Goal: Information Seeking & Learning: Learn about a topic

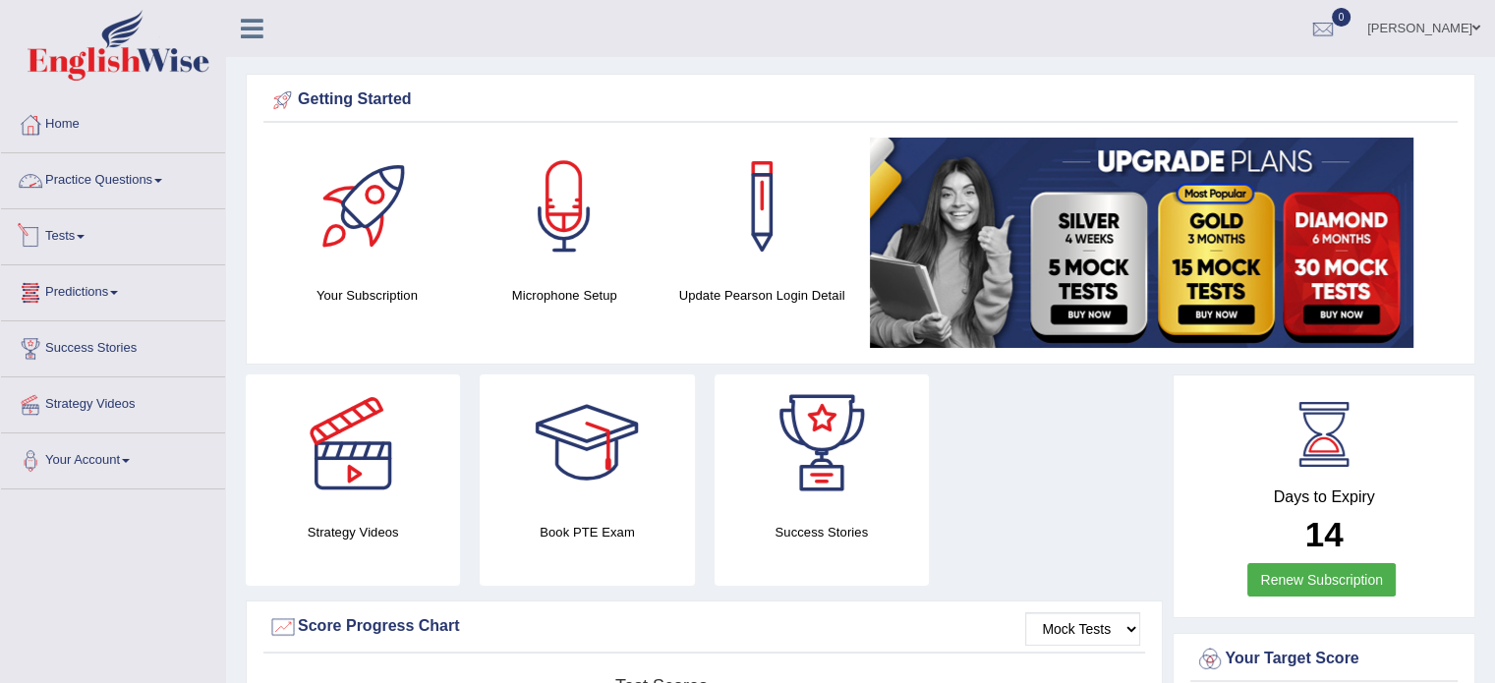
click at [122, 185] on link "Practice Questions" at bounding box center [113, 177] width 224 height 49
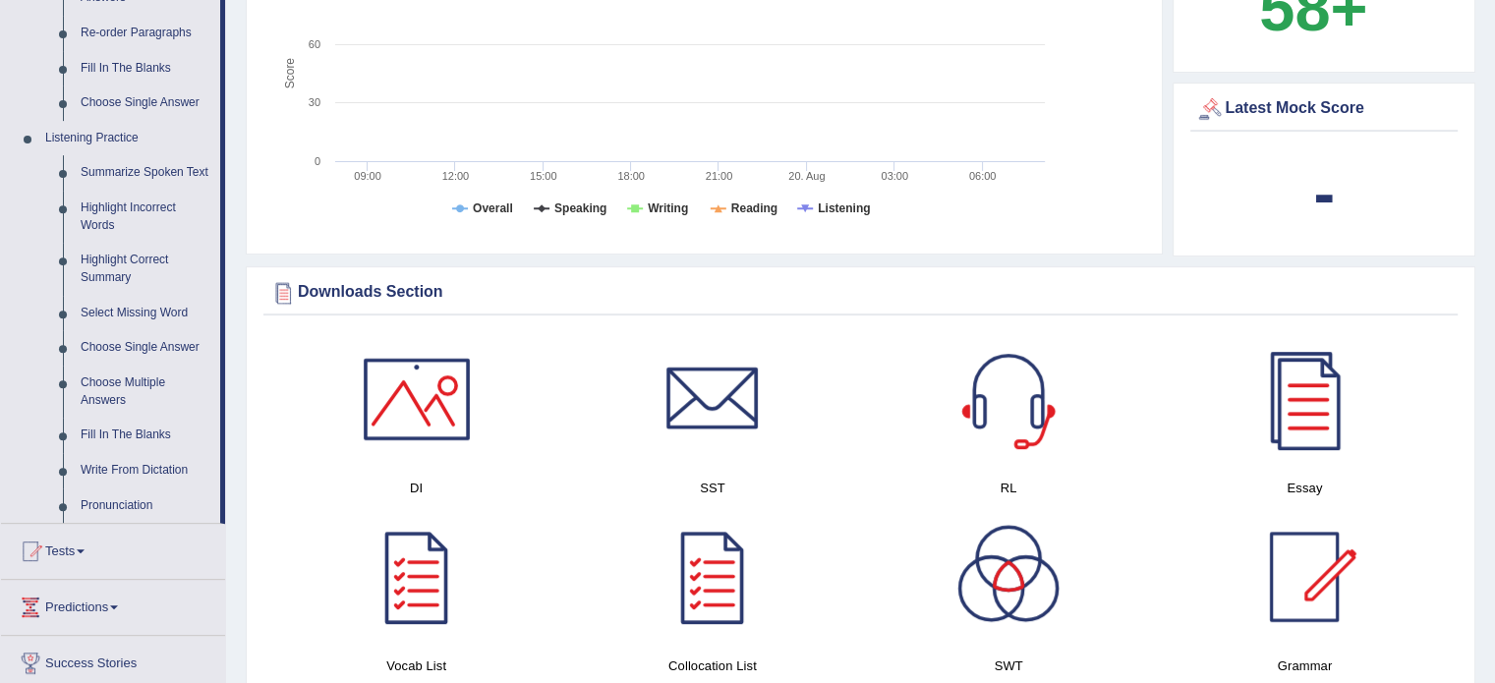
scroll to position [737, 0]
click at [124, 215] on link "Highlight Incorrect Words" at bounding box center [146, 215] width 148 height 52
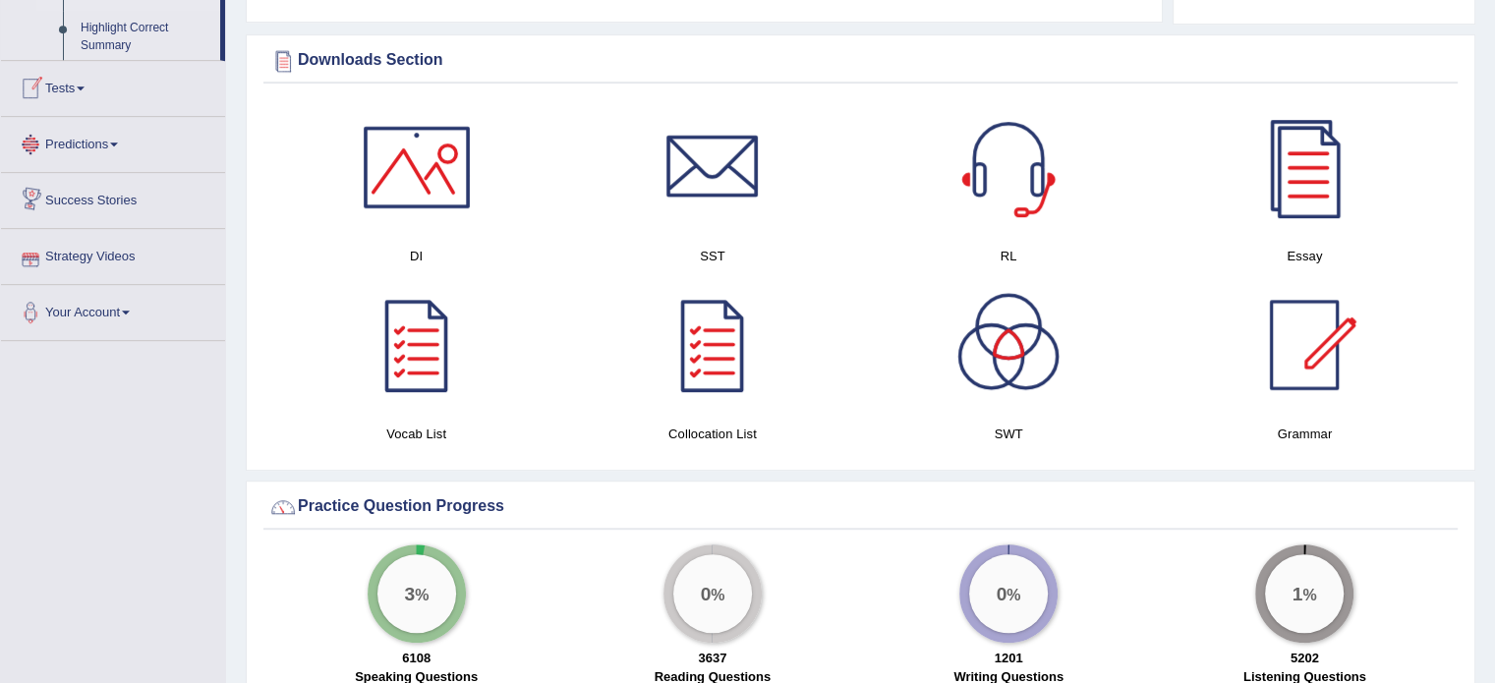
scroll to position [1089, 0]
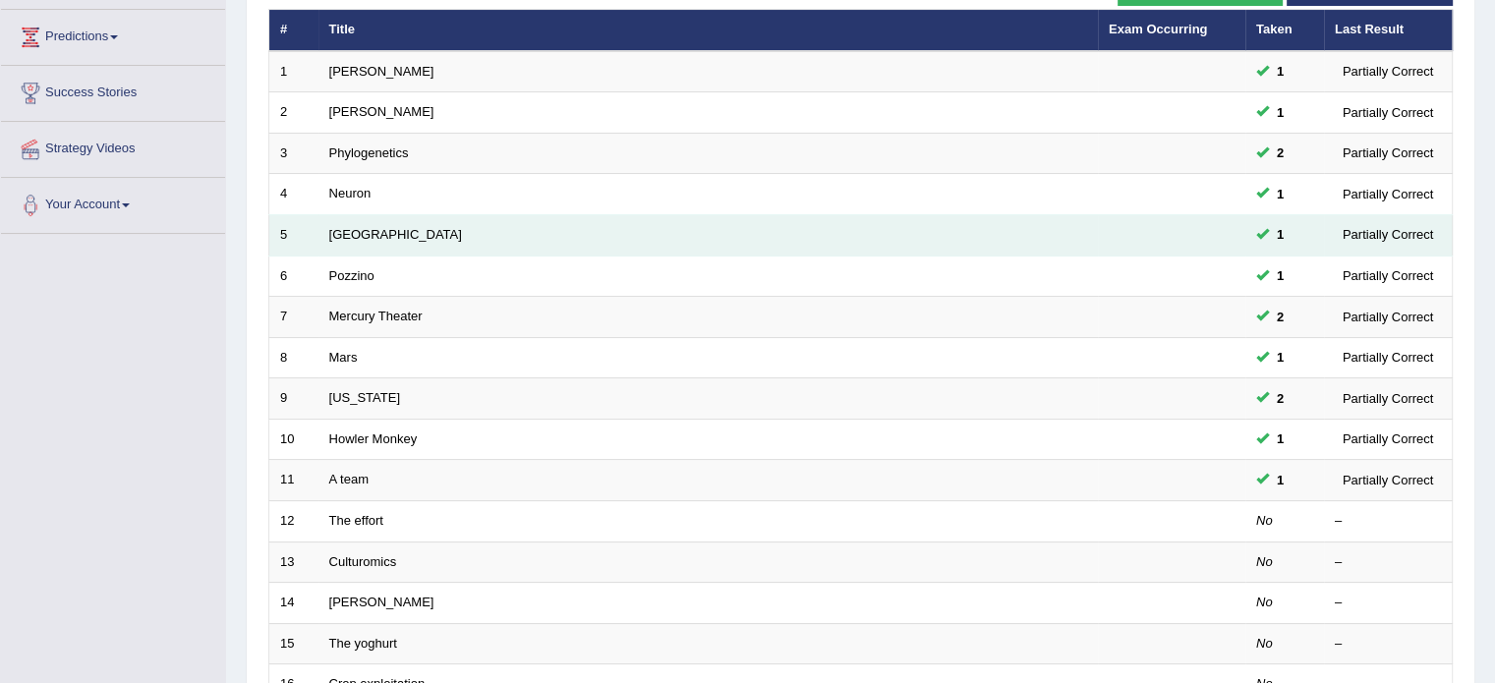
scroll to position [261, 0]
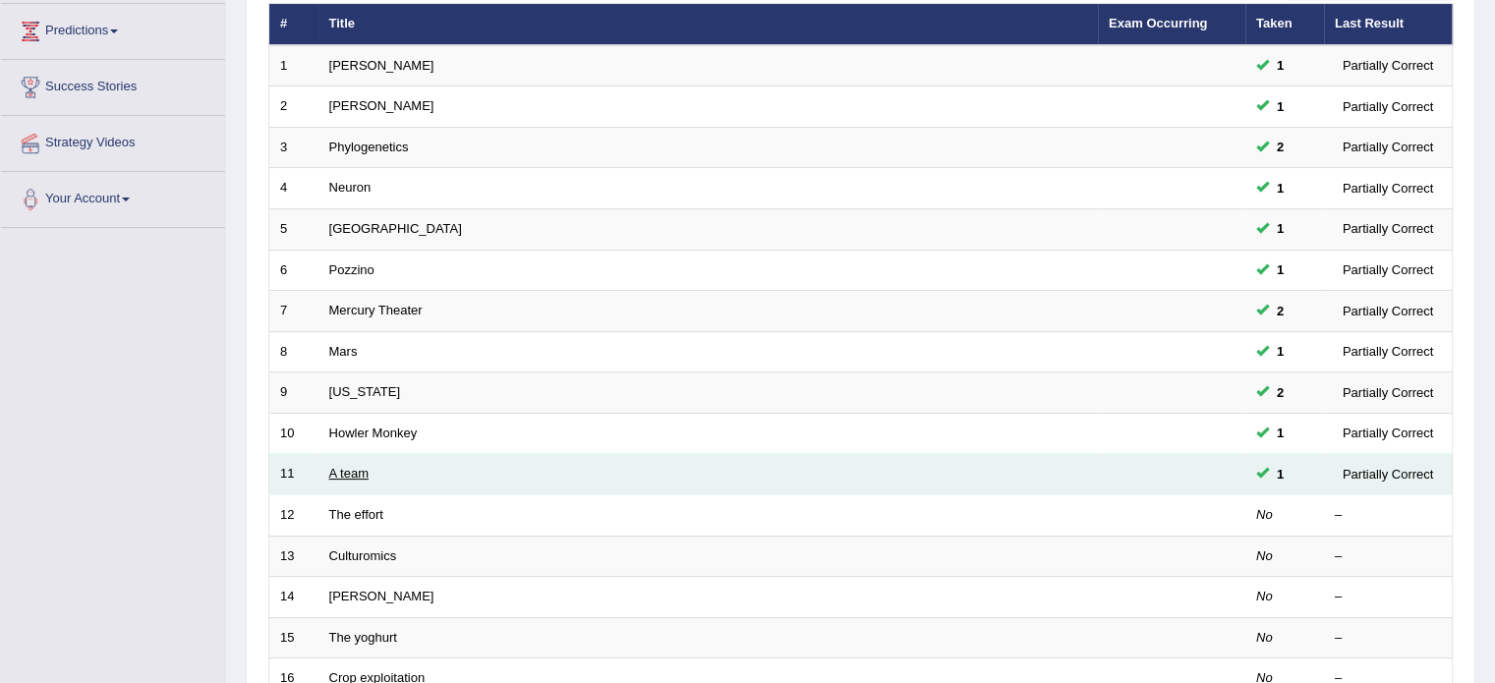
click at [348, 467] on link "A team" at bounding box center [348, 473] width 39 height 15
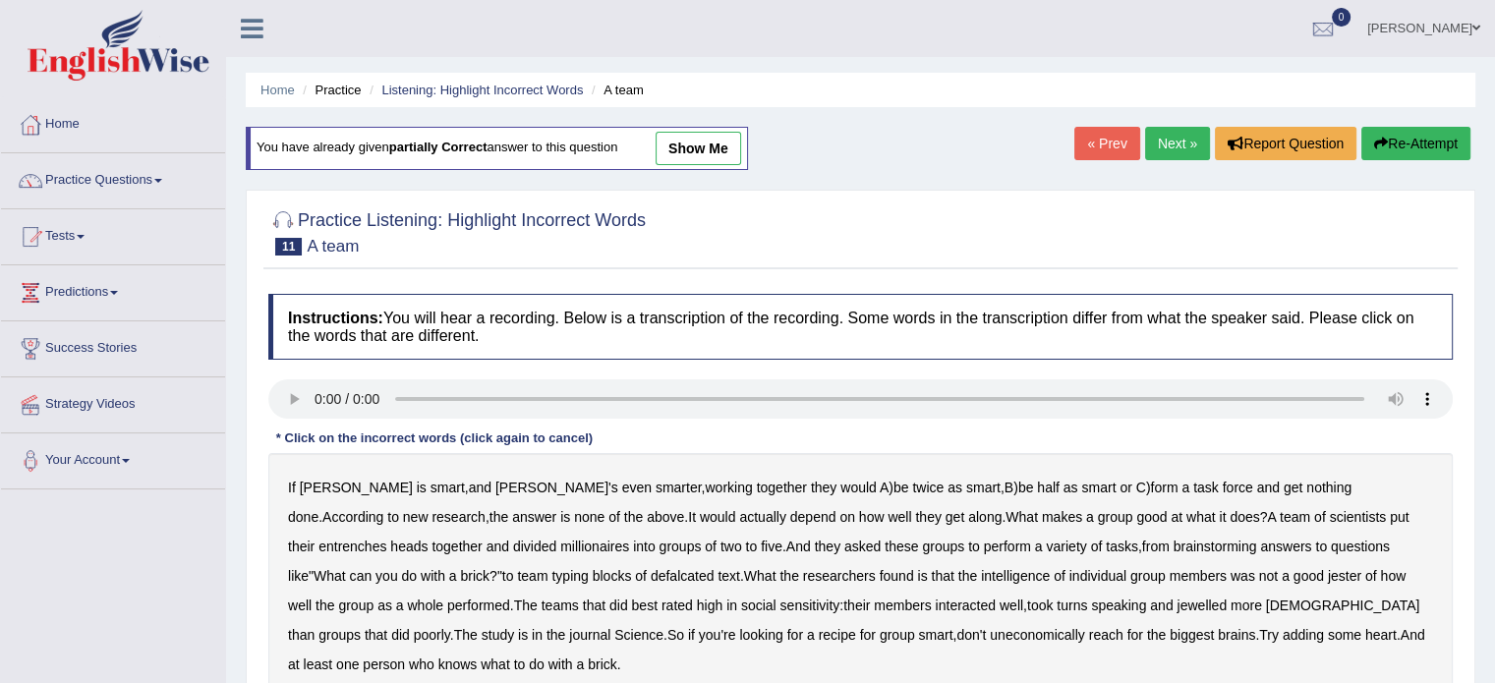
click at [688, 140] on link "show me" at bounding box center [697, 148] width 85 height 33
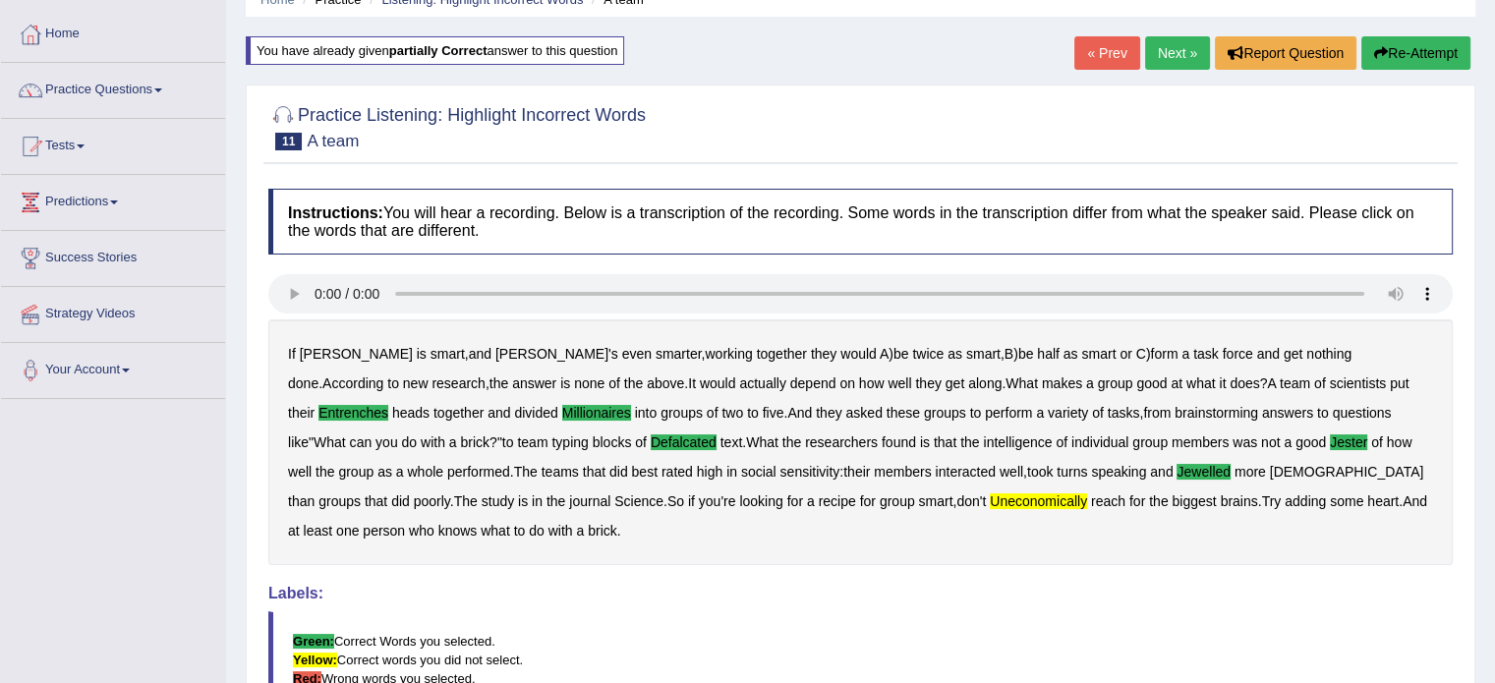
scroll to position [88, 0]
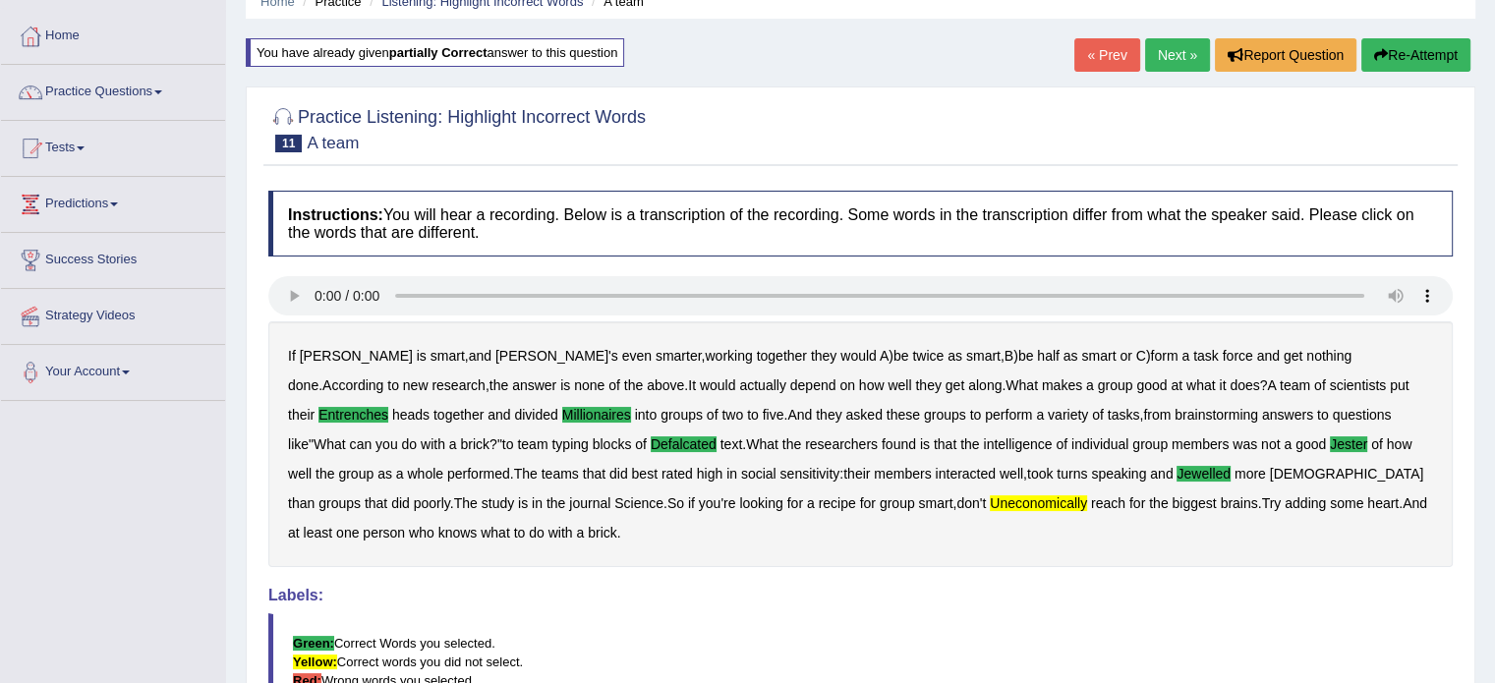
click at [1160, 64] on link "Next »" at bounding box center [1177, 54] width 65 height 33
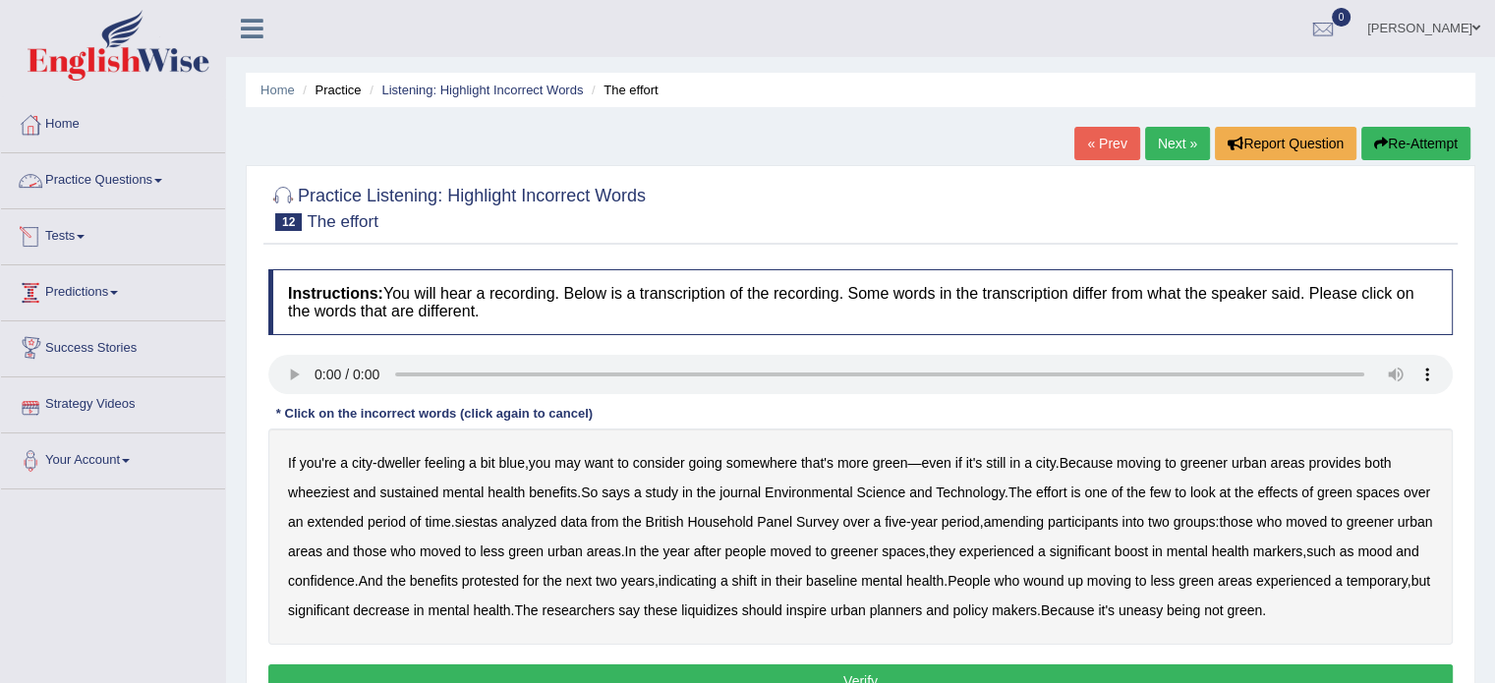
click at [114, 180] on link "Practice Questions" at bounding box center [113, 177] width 224 height 49
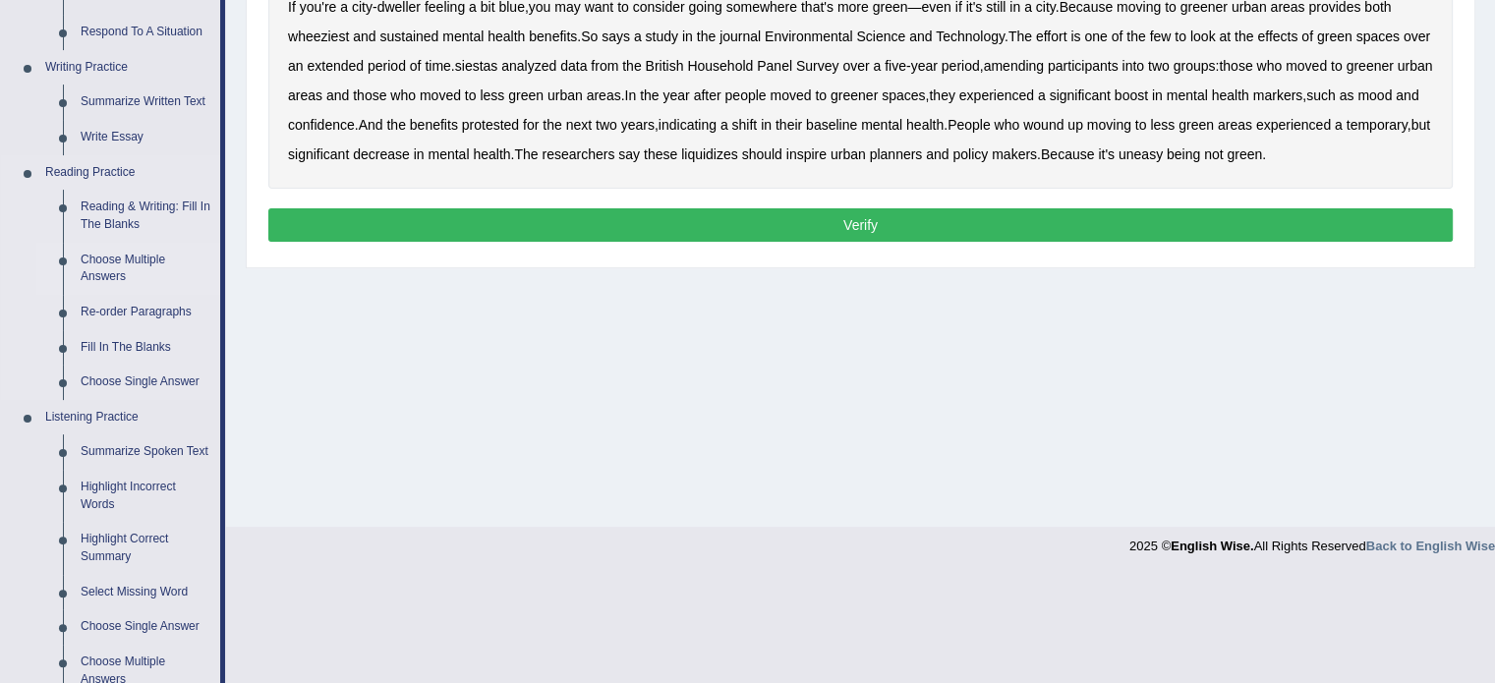
scroll to position [855, 0]
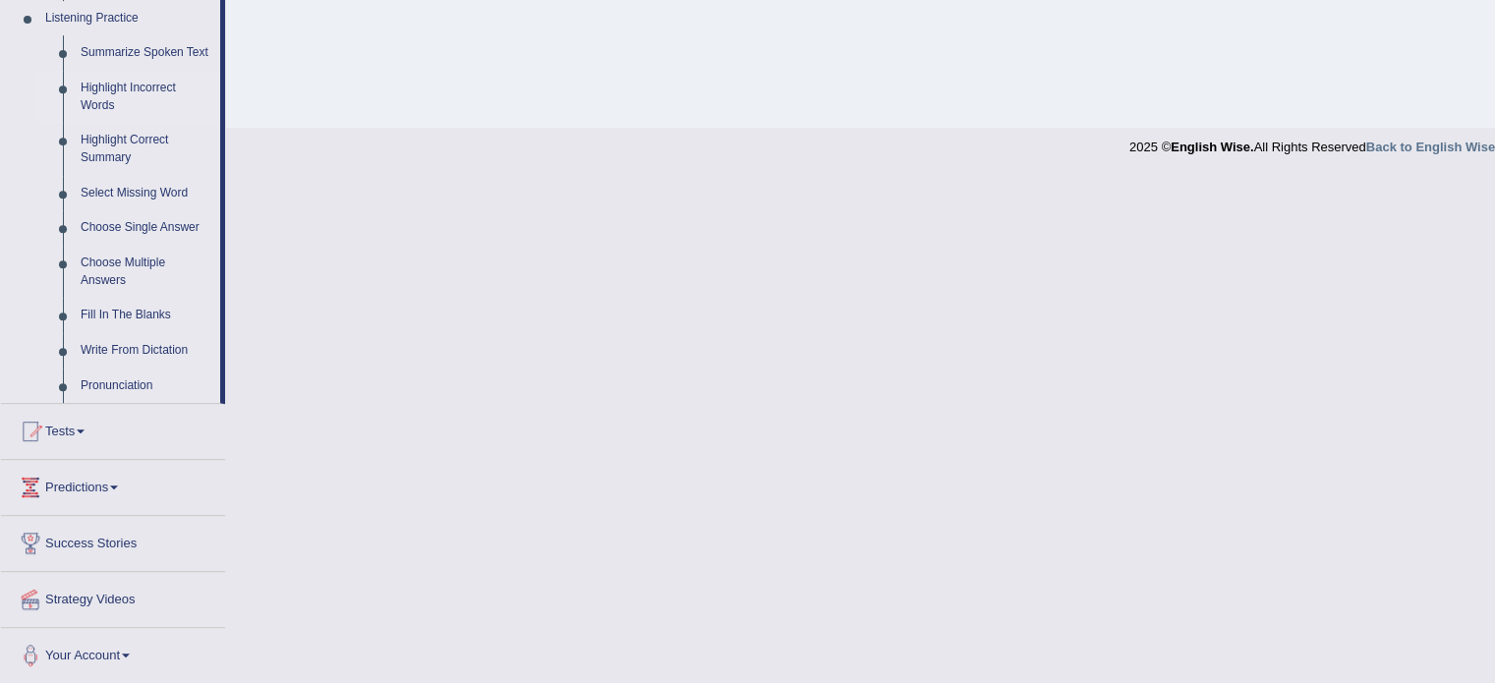
click at [146, 86] on link "Highlight Incorrect Words" at bounding box center [146, 97] width 148 height 52
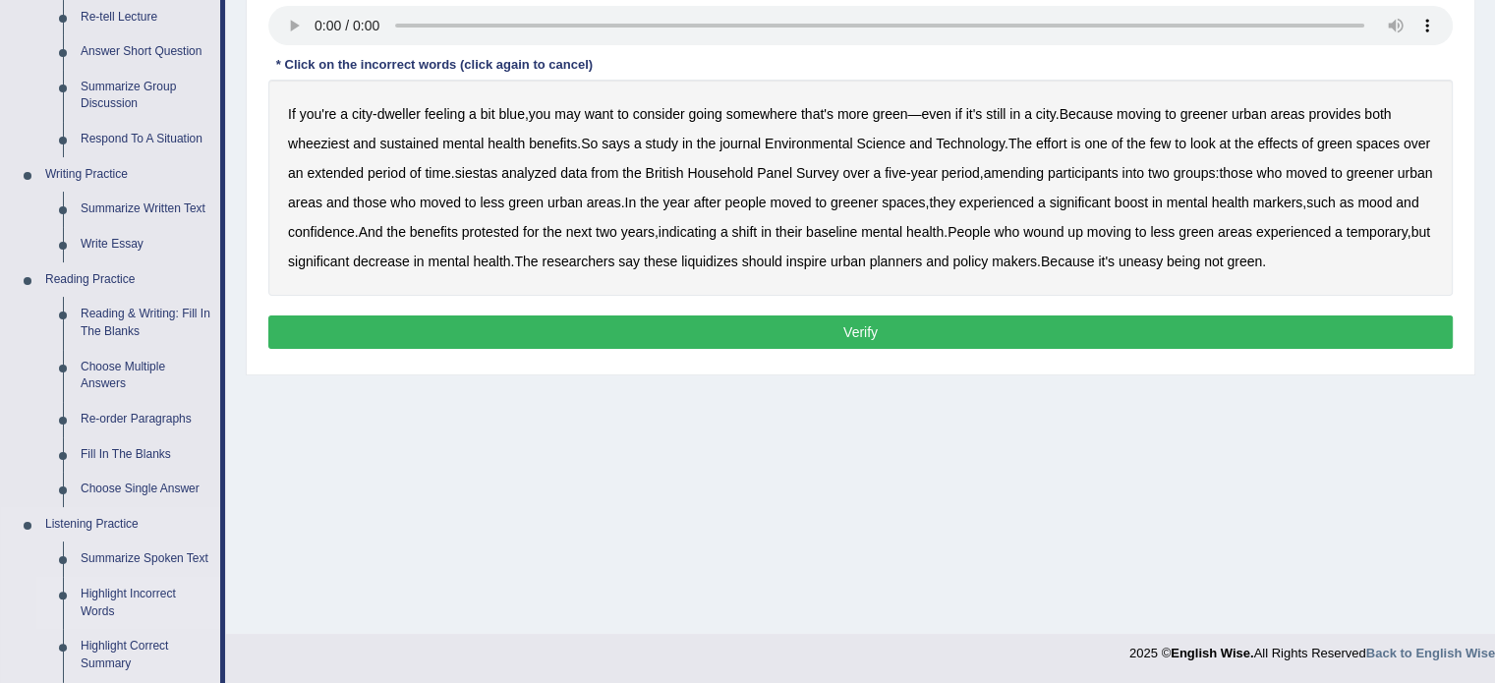
scroll to position [782, 0]
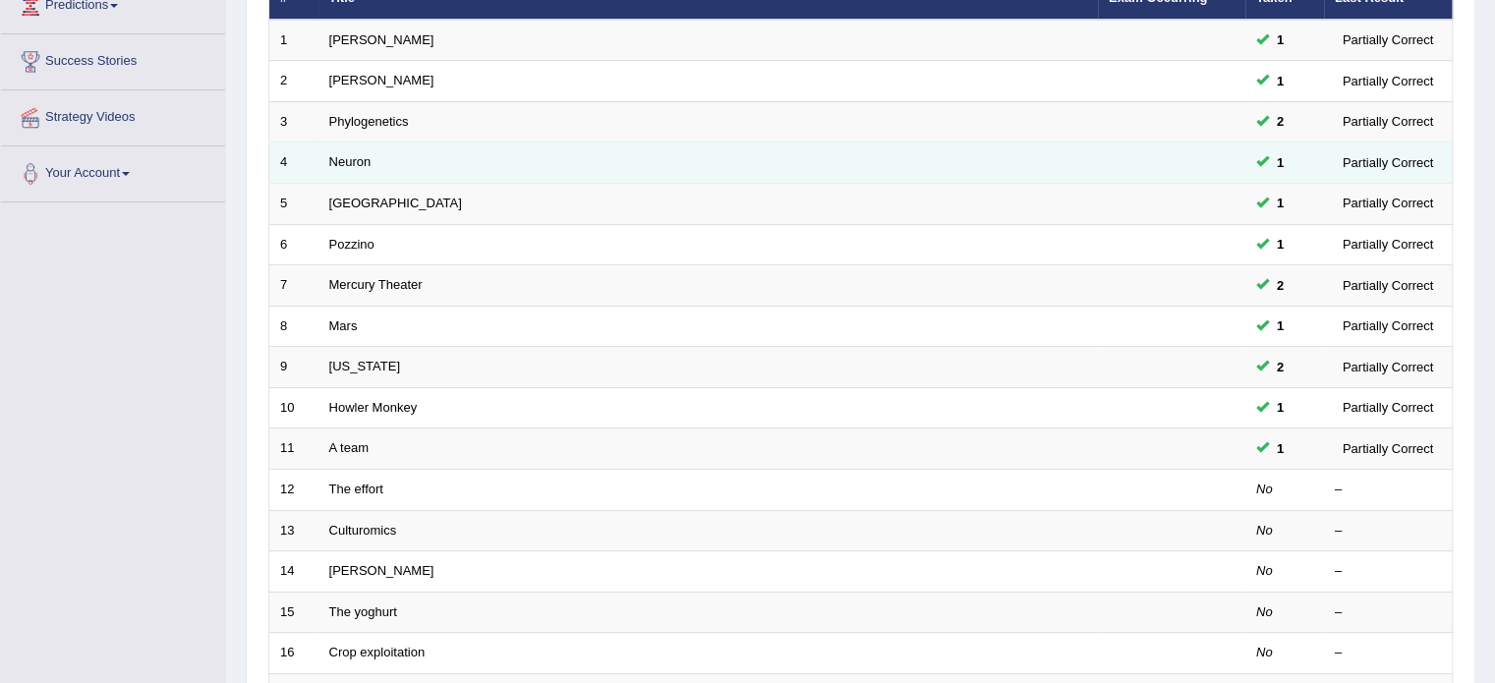
scroll to position [291, 0]
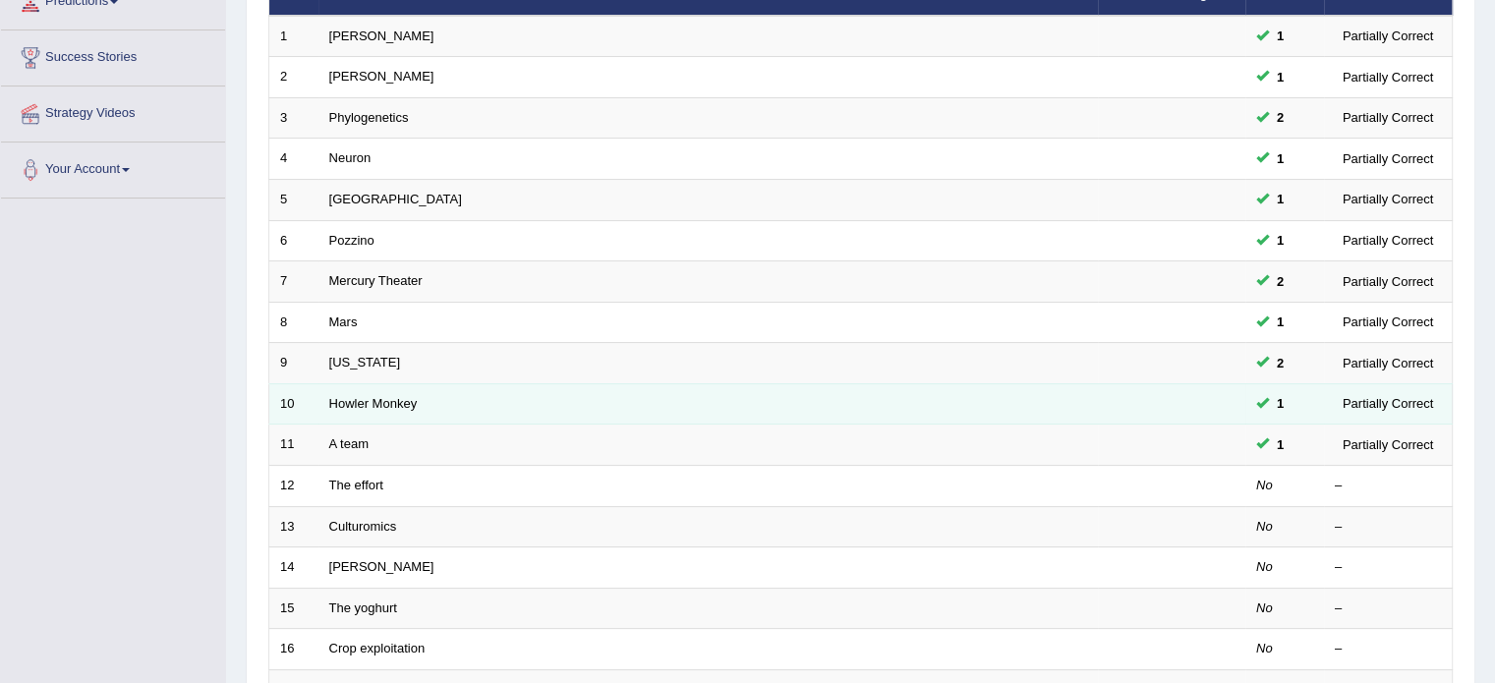
click at [778, 404] on td "Howler Monkey" at bounding box center [707, 403] width 779 height 41
click at [338, 403] on link "Howler Monkey" at bounding box center [373, 403] width 88 height 15
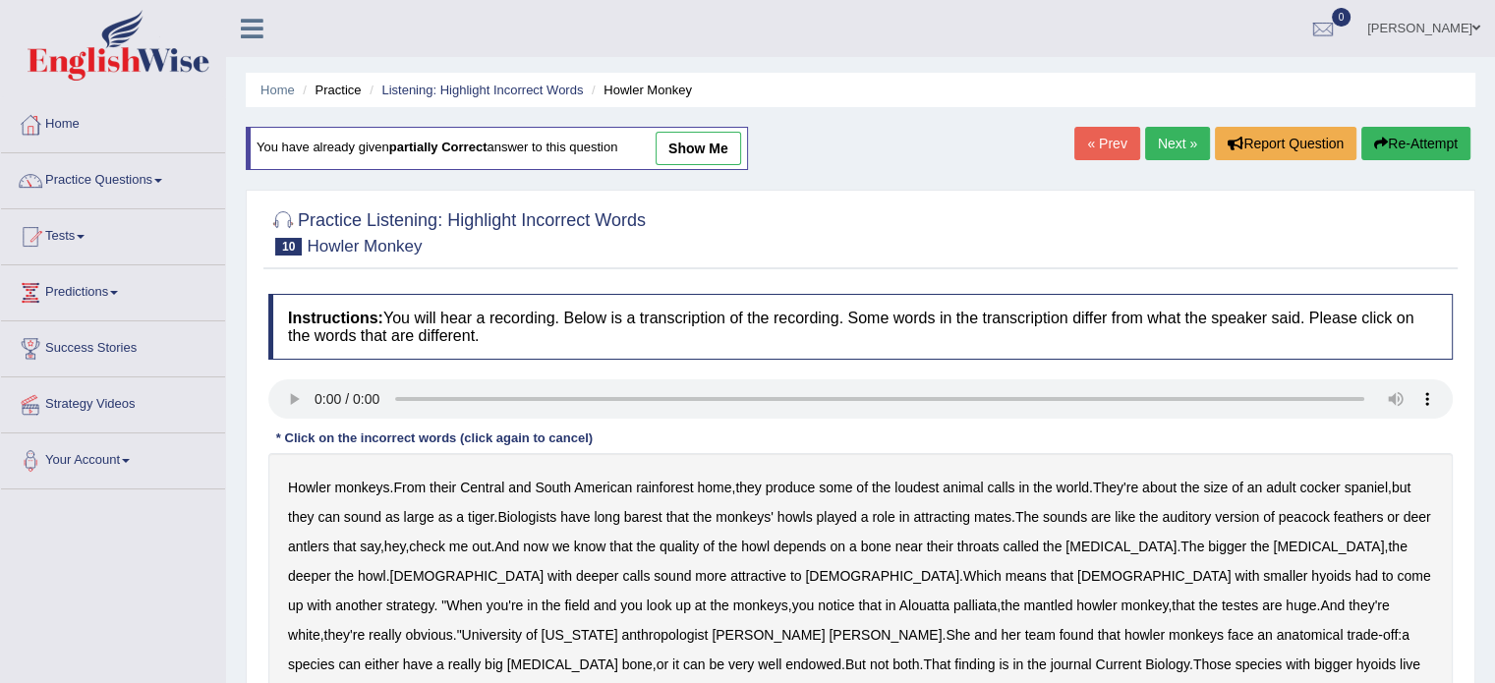
click at [696, 139] on link "show me" at bounding box center [697, 148] width 85 height 33
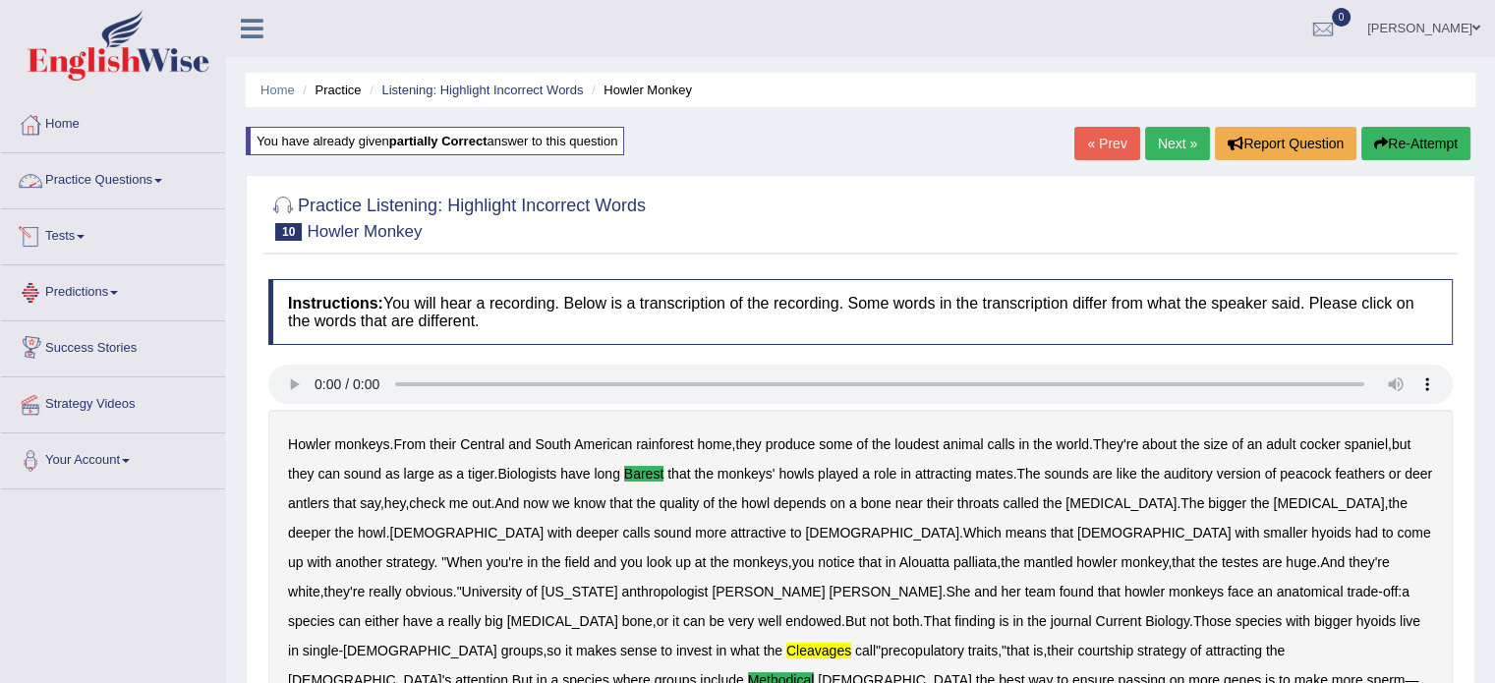
click at [160, 188] on link "Practice Questions" at bounding box center [113, 177] width 224 height 49
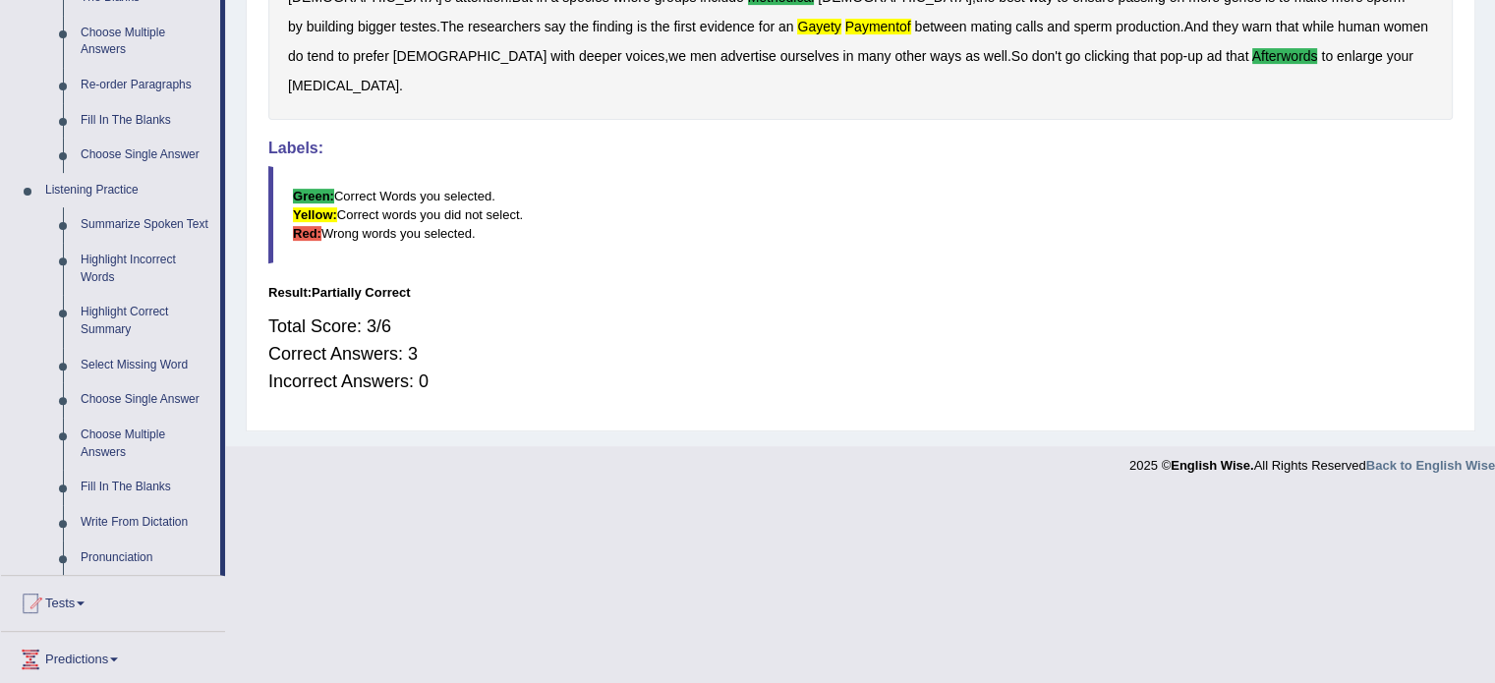
scroll to position [682, 0]
click at [118, 405] on link "Choose Single Answer" at bounding box center [146, 400] width 148 height 35
click at [118, 405] on ul "Home Practice Questions Speaking Practice Read Aloud Repeat Sentence Describe I…" at bounding box center [113, 136] width 224 height 1442
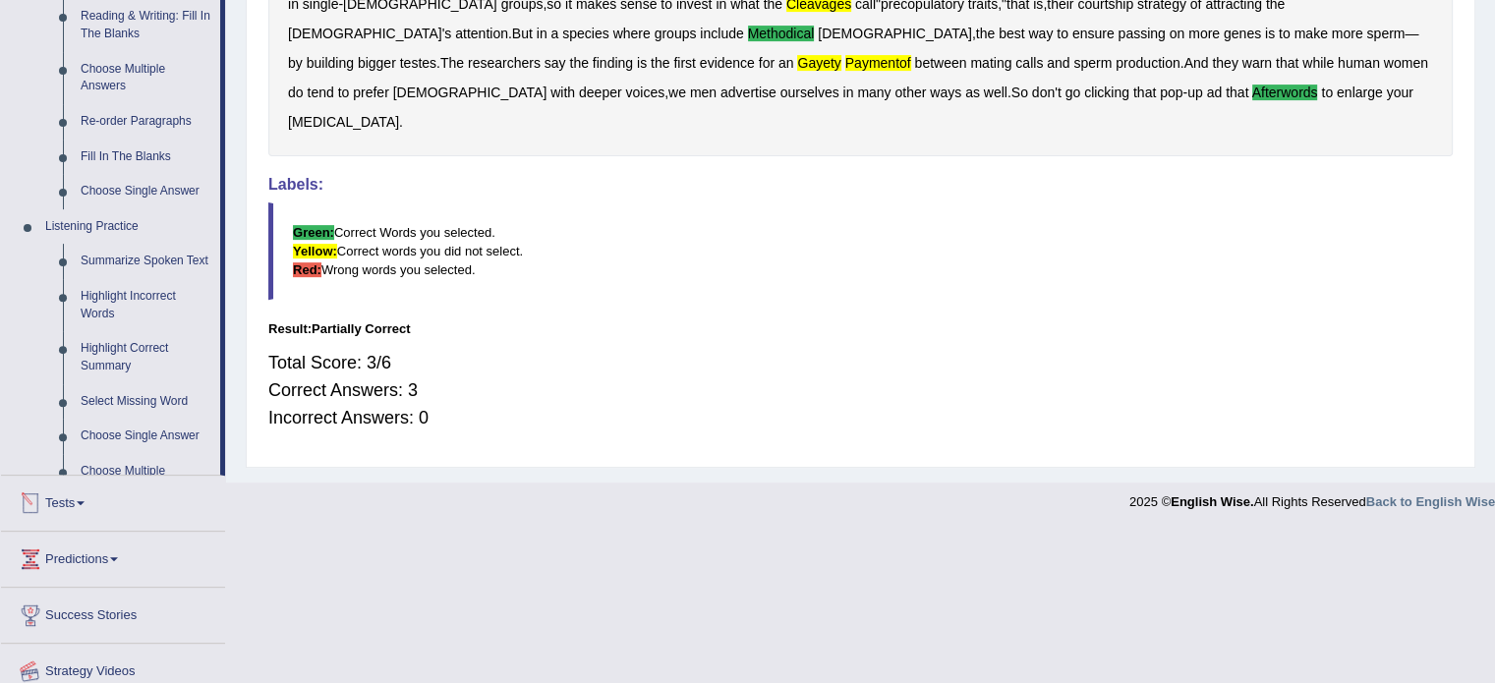
scroll to position [512, 0]
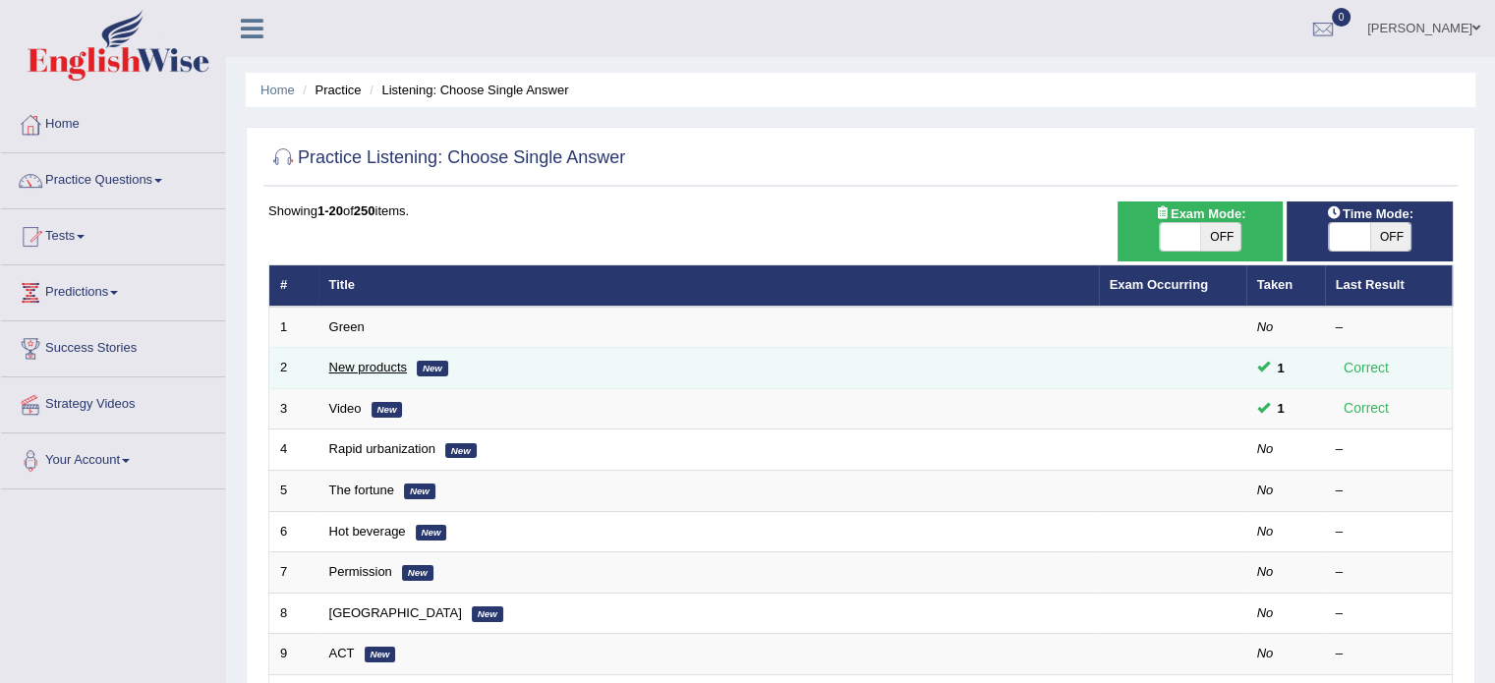
click at [334, 362] on link "New products" at bounding box center [368, 367] width 78 height 15
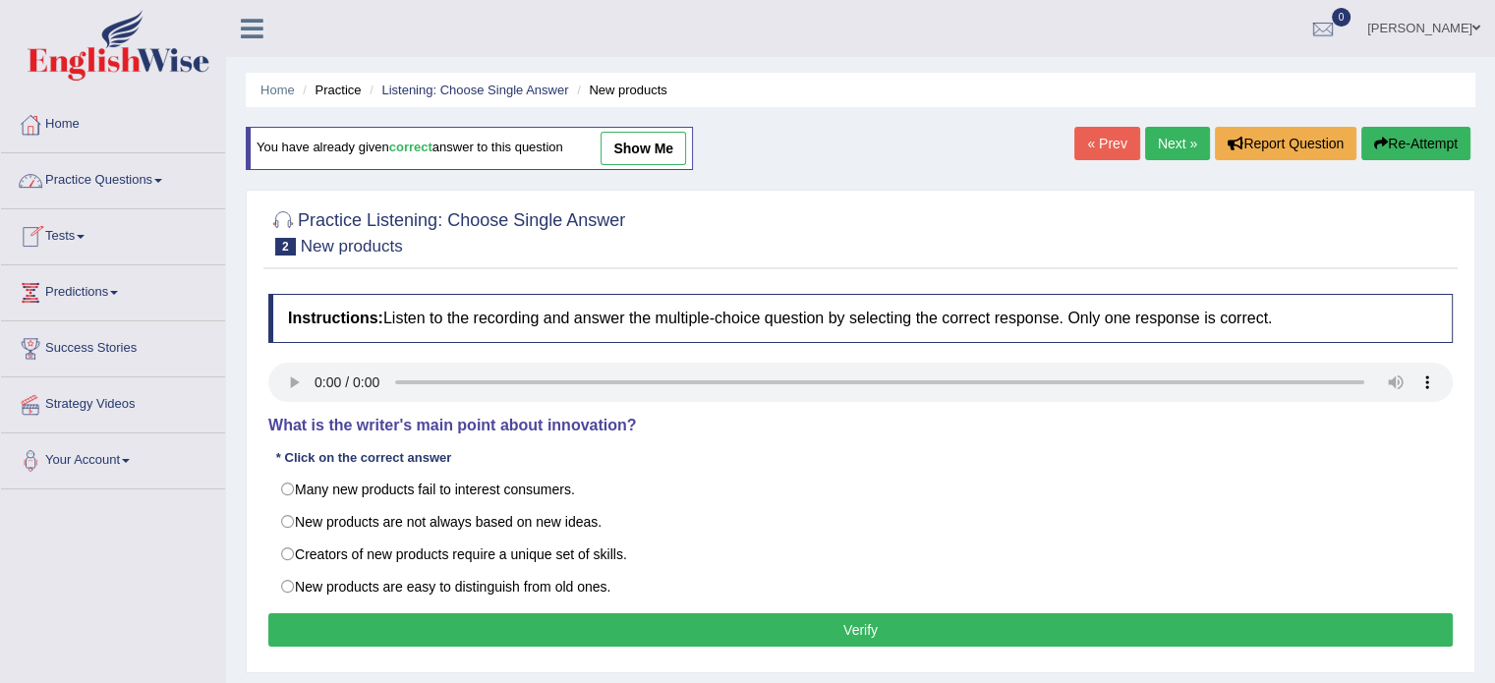
click at [83, 169] on link "Practice Questions" at bounding box center [113, 177] width 224 height 49
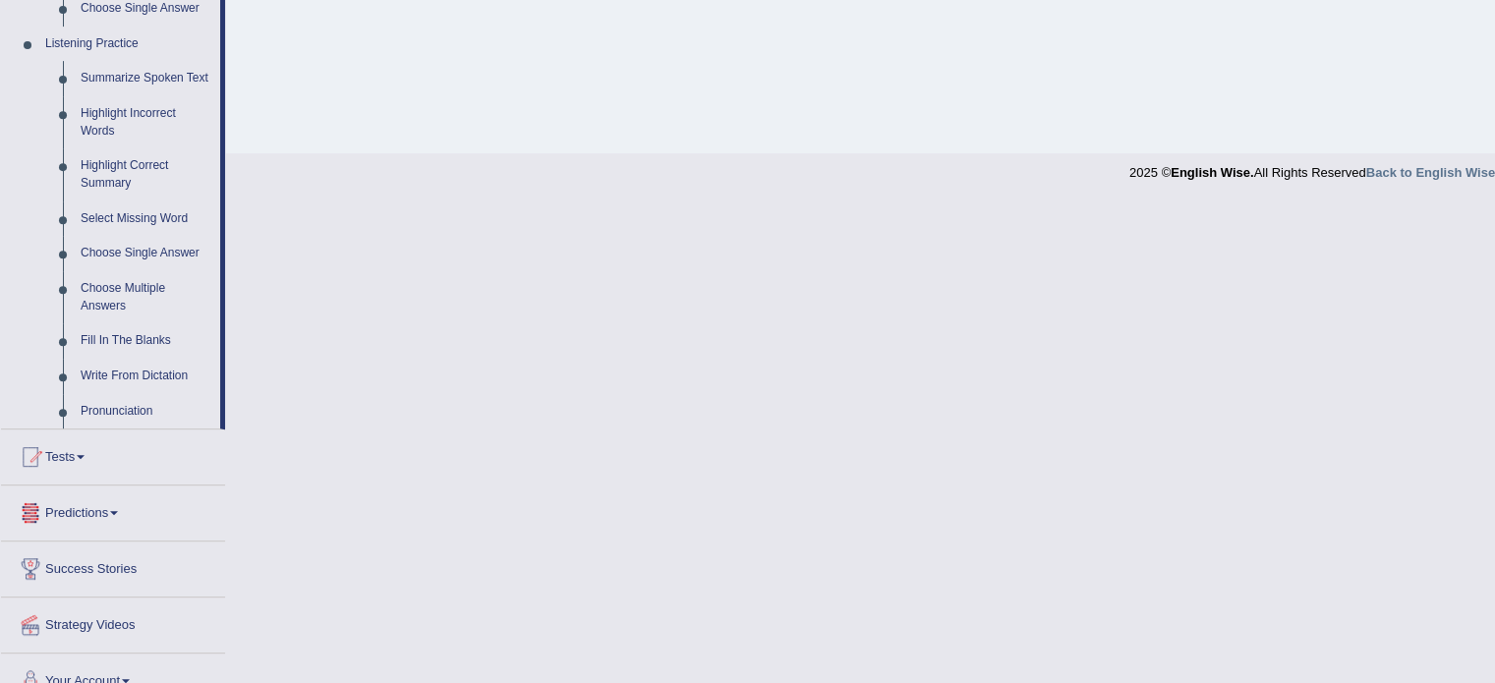
scroll to position [855, 0]
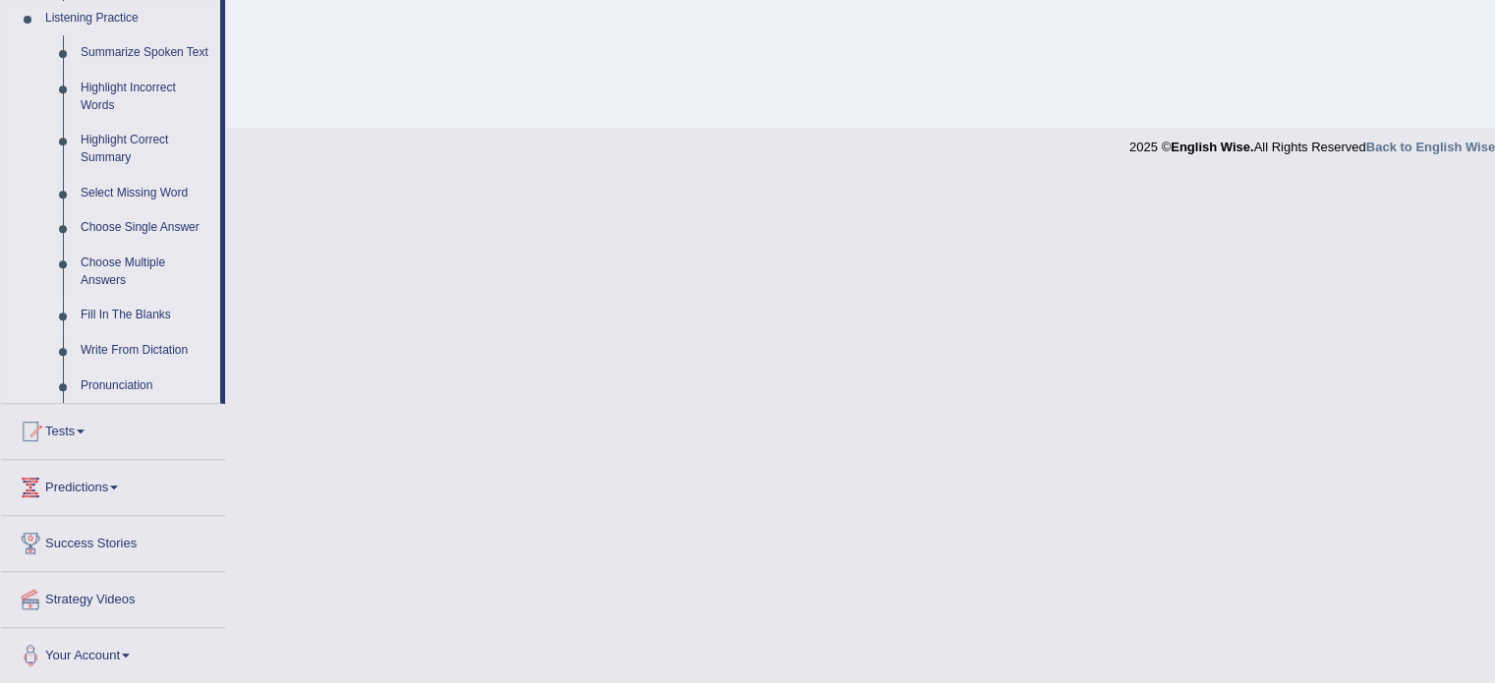
click at [141, 304] on link "Fill In The Blanks" at bounding box center [146, 315] width 148 height 35
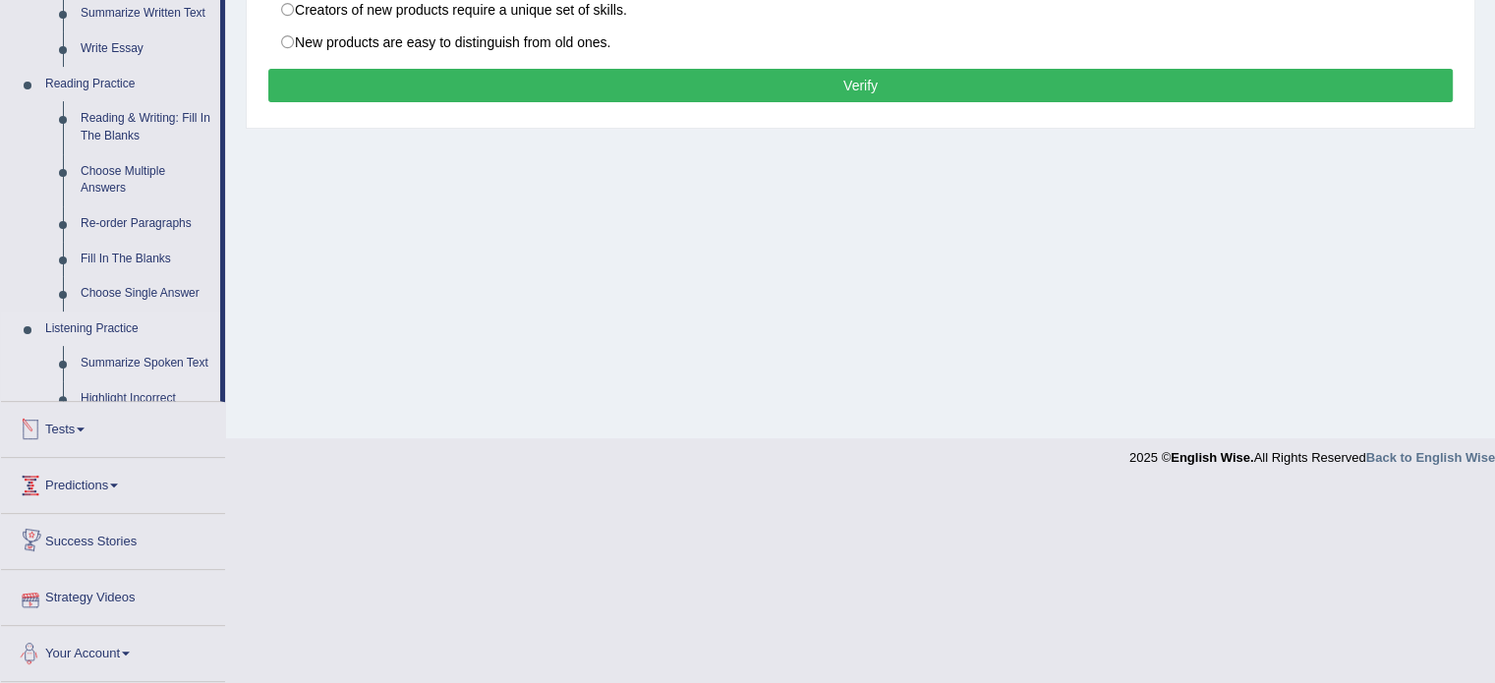
scroll to position [513, 0]
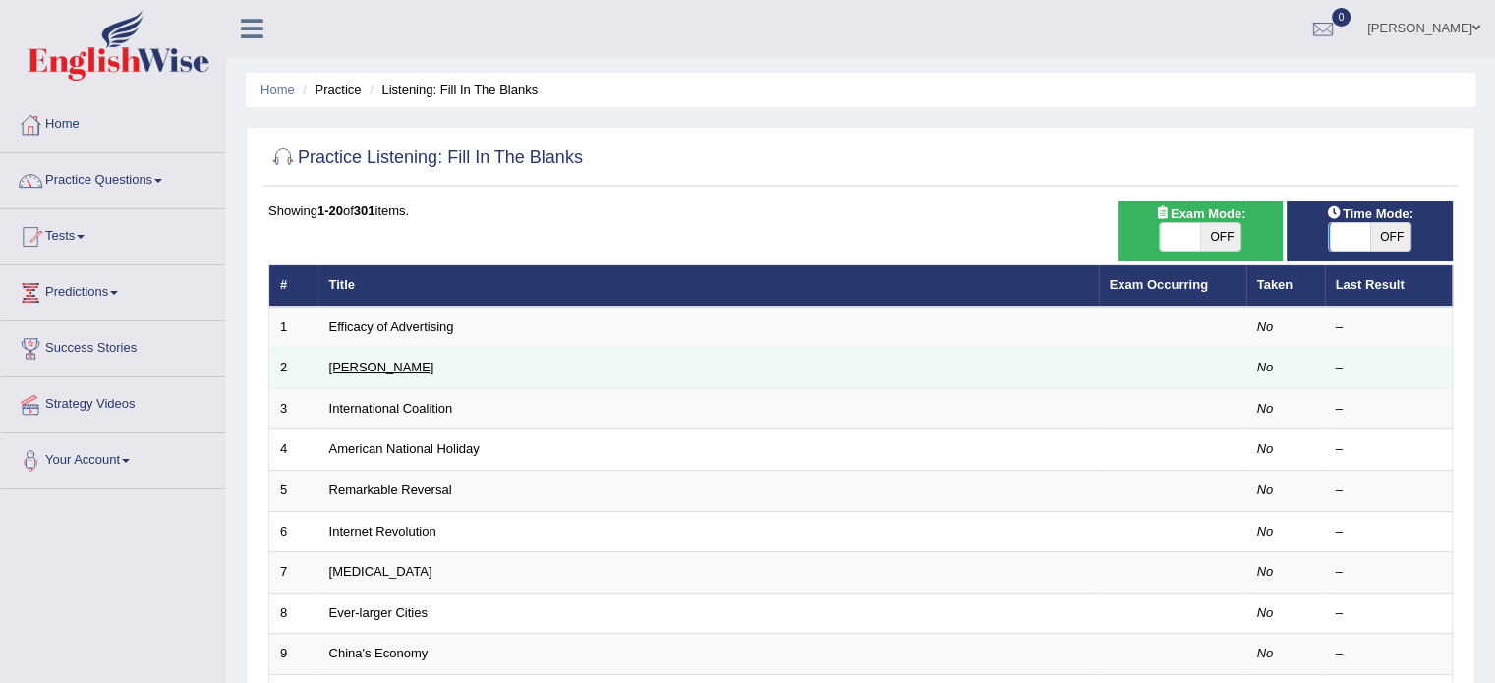
click at [345, 369] on link "[PERSON_NAME]" at bounding box center [381, 367] width 105 height 15
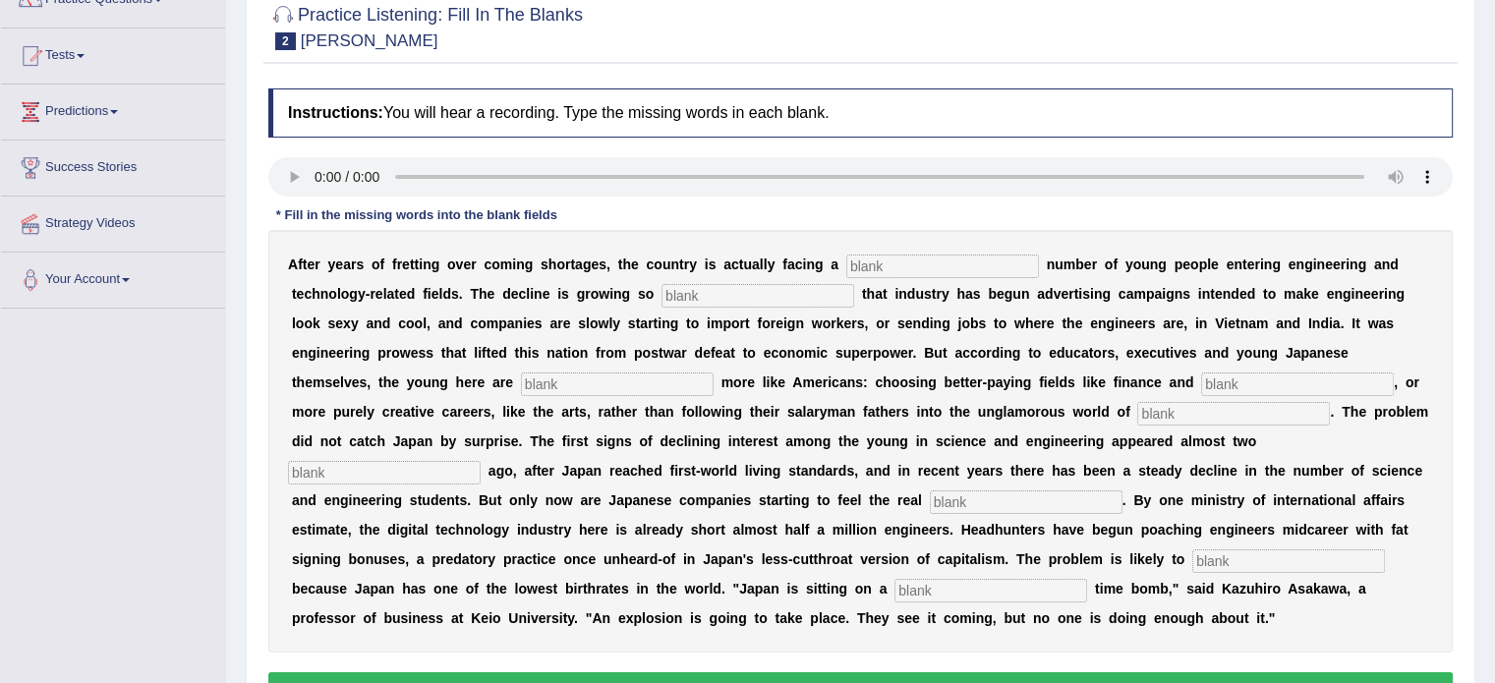
scroll to position [181, 0]
click at [846, 264] on input "text" at bounding box center [942, 267] width 193 height 24
type input "j"
type input "dondling"
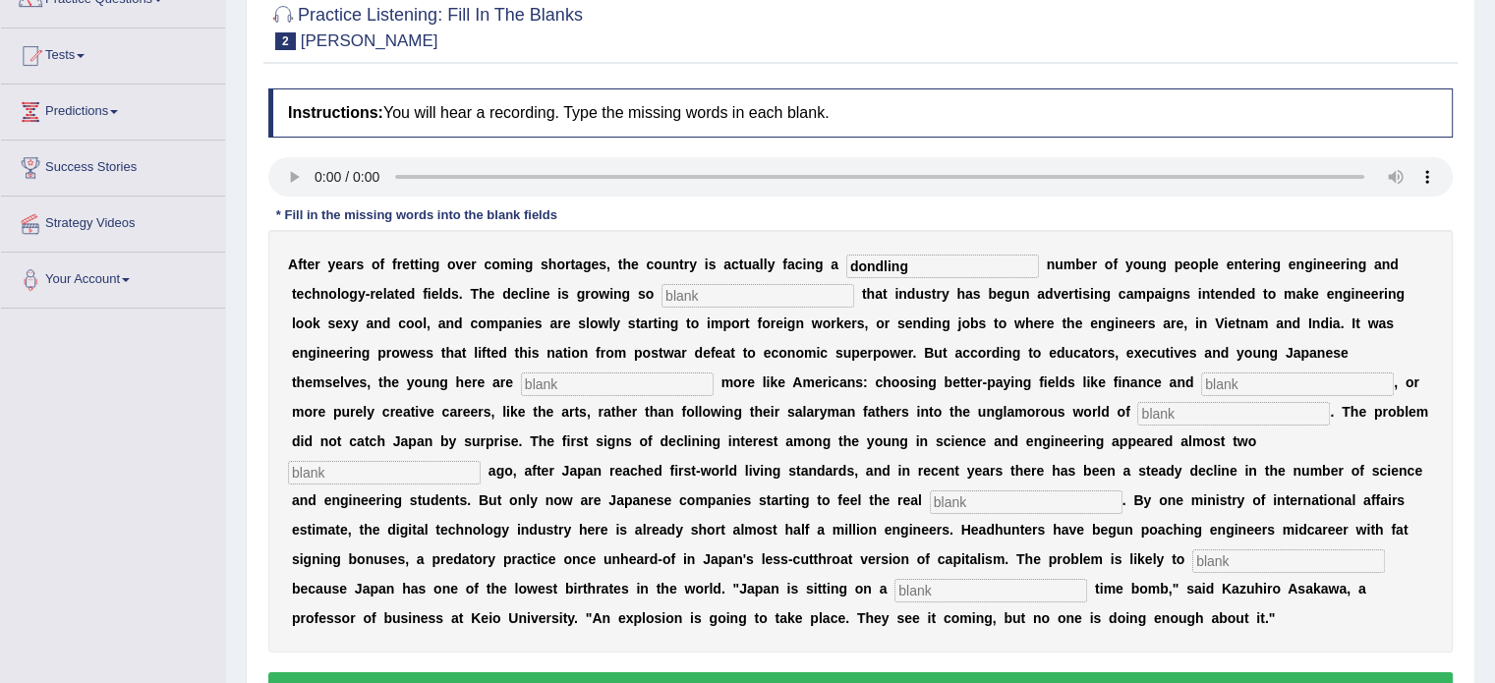
click at [661, 299] on input "text" at bounding box center [757, 296] width 193 height 24
drag, startPoint x: 871, startPoint y: 262, endPoint x: 402, endPoint y: 283, distance: 469.2
click at [402, 283] on div "A f t e r y e a r s o f f r e t t i n g o v e r c o m i n g s h o r t a g e s ,…" at bounding box center [860, 441] width 1184 height 423
type input "dwindling"
click at [661, 298] on input "text" at bounding box center [757, 296] width 193 height 24
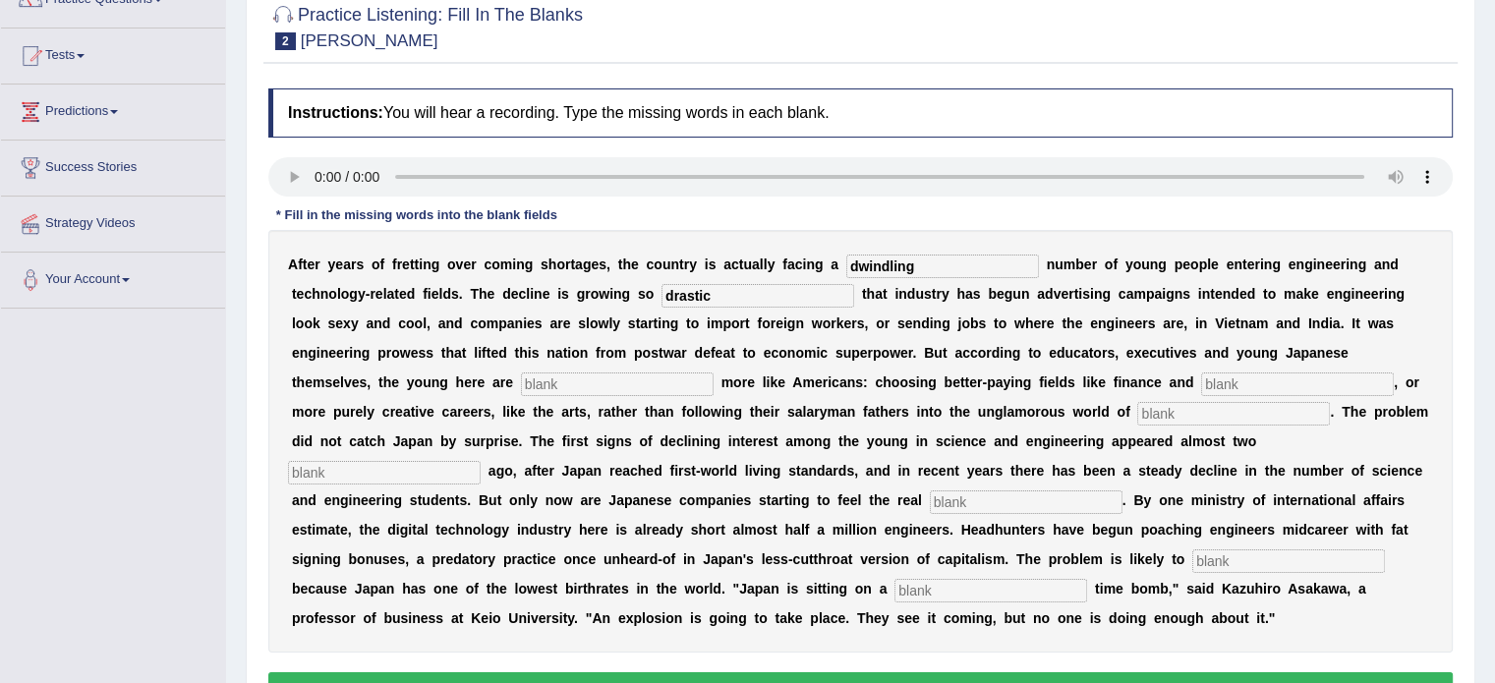
type input "drastic"
click at [713, 372] on input "text" at bounding box center [617, 384] width 193 height 24
type input "behaving"
click at [1201, 392] on input "text" at bounding box center [1297, 384] width 193 height 24
click at [1137, 405] on input "text" at bounding box center [1233, 414] width 193 height 24
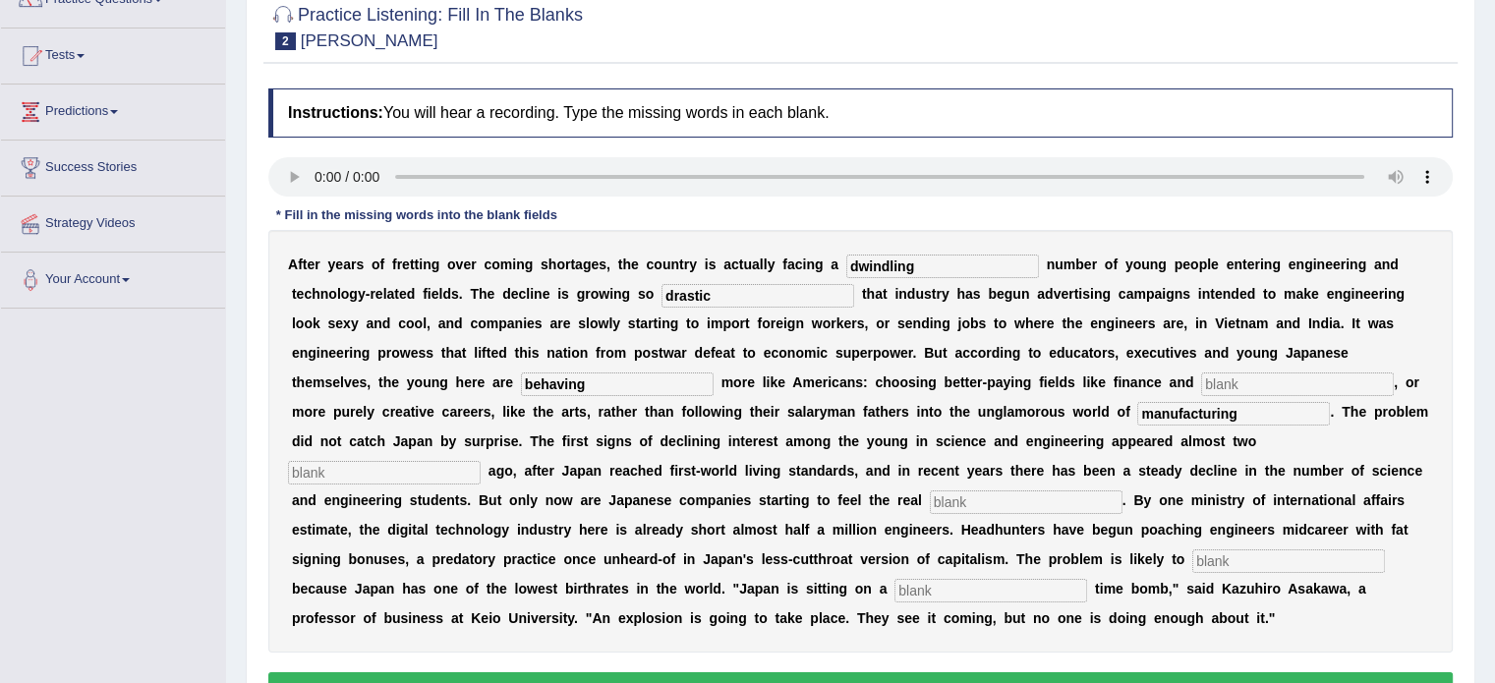
type input "manufacturing"
click at [1201, 372] on input "text" at bounding box center [1297, 384] width 193 height 24
type input "medicine"
click at [481, 461] on input "text" at bounding box center [384, 473] width 193 height 24
type input "decades"
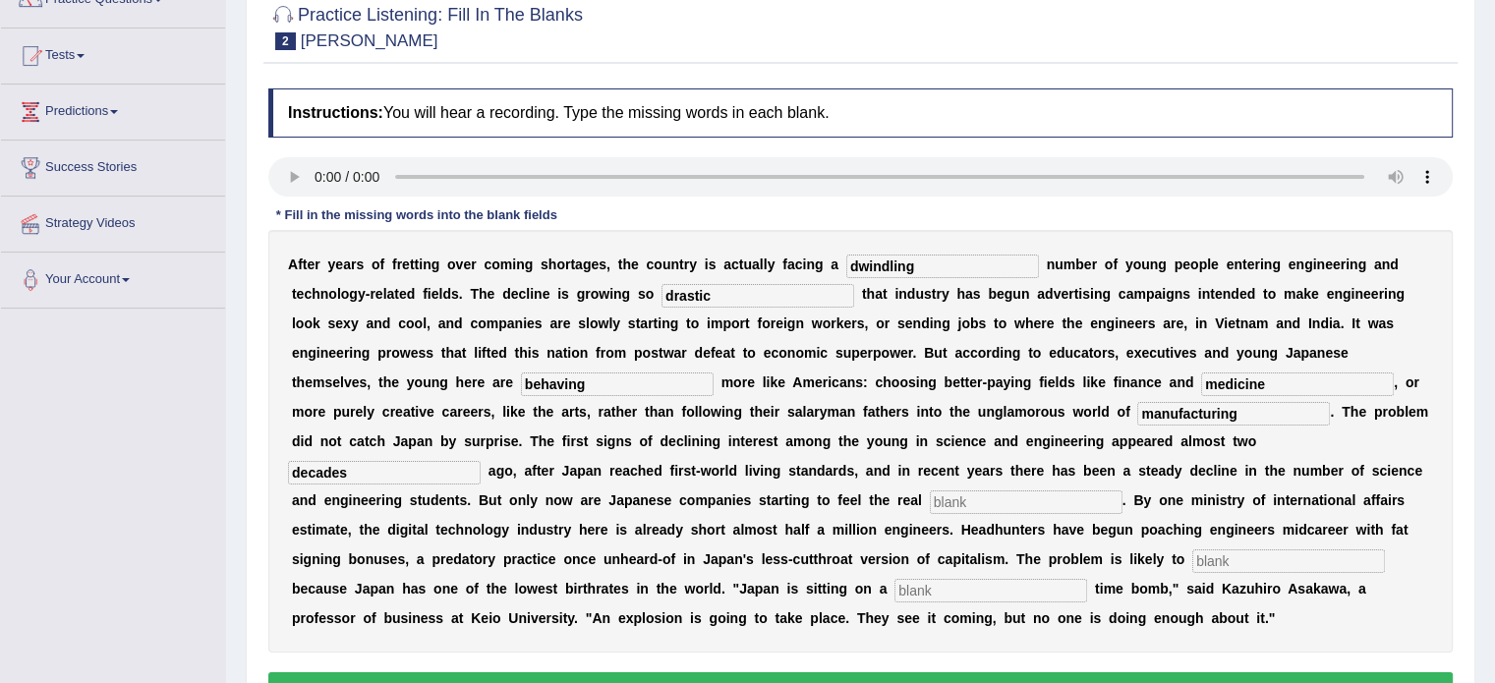
click at [1122, 490] on input "text" at bounding box center [1026, 502] width 193 height 24
type input "b"
type input "pinch"
click at [1293, 549] on input "text" at bounding box center [1288, 561] width 193 height 24
type input "worsen"
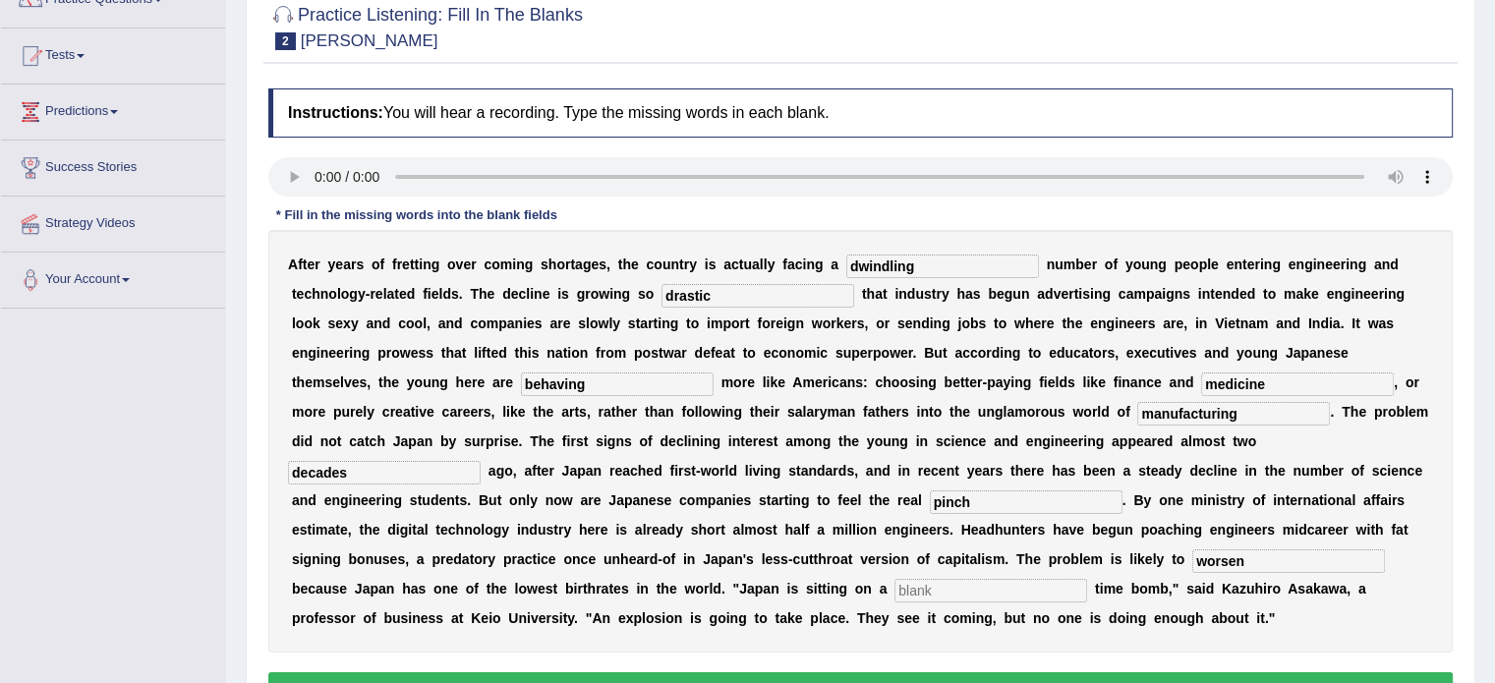
click at [977, 579] on input "text" at bounding box center [990, 591] width 193 height 24
click at [894, 579] on input "damographic" at bounding box center [990, 591] width 193 height 24
type input "demographic"
click at [972, 672] on button "Verify" at bounding box center [860, 688] width 1184 height 33
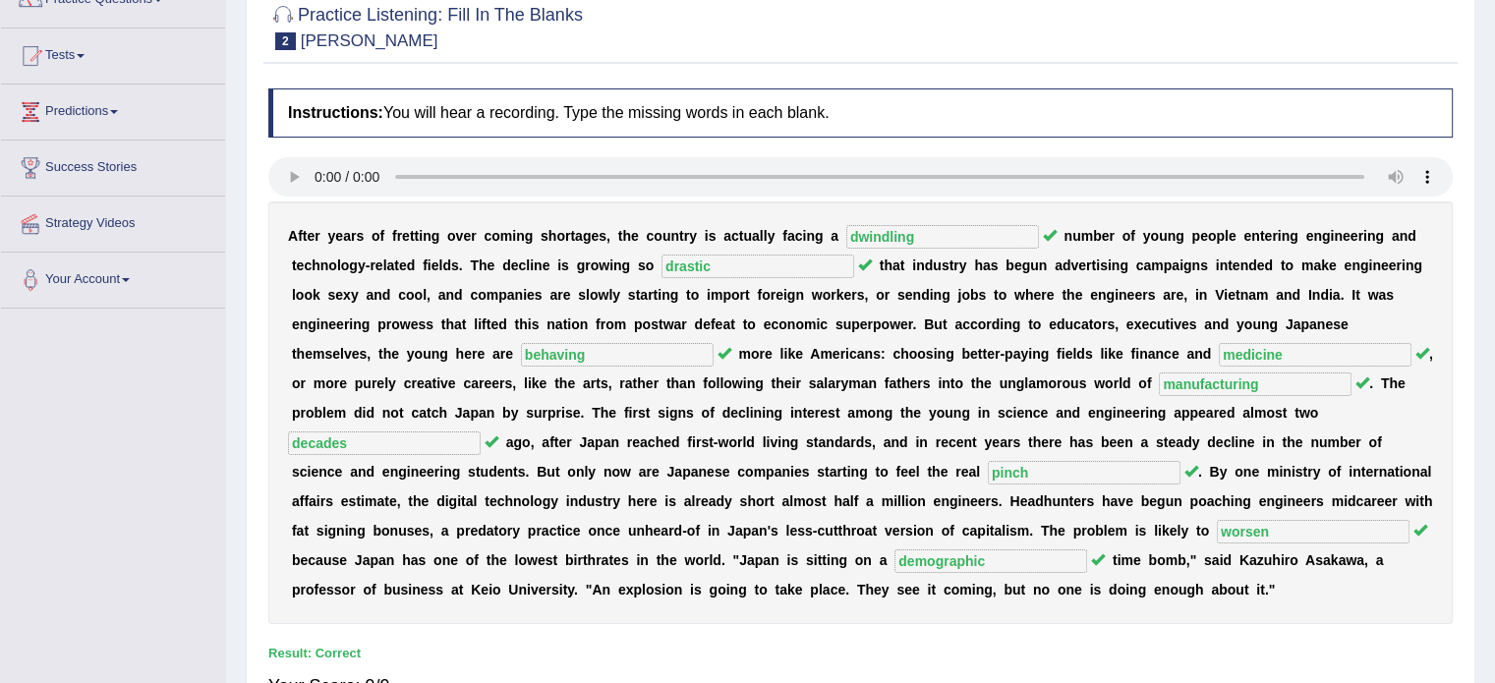
scroll to position [349, 0]
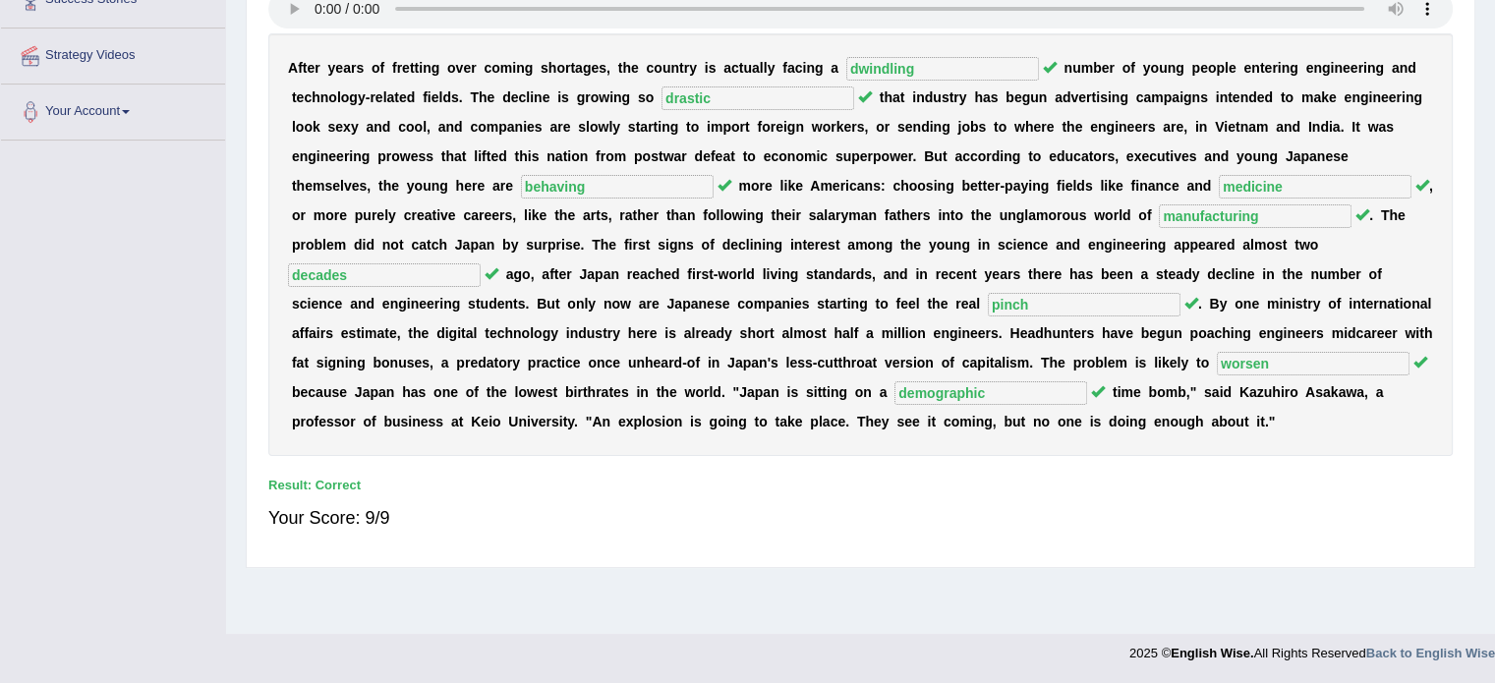
click at [977, 620] on div "Home Practice Listening: Fill In The Blanks Kazuhiro « Prev Next » Report Quest…" at bounding box center [860, 142] width 1269 height 983
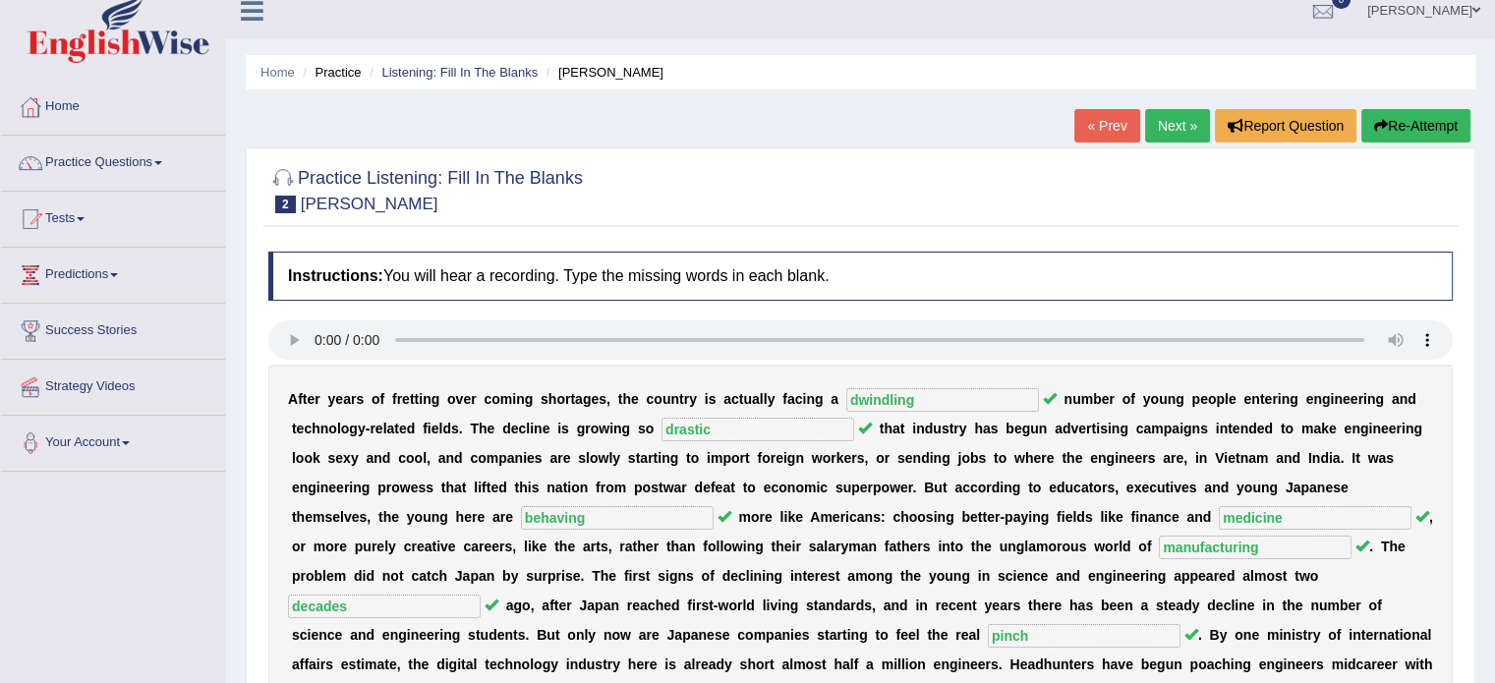
scroll to position [0, 0]
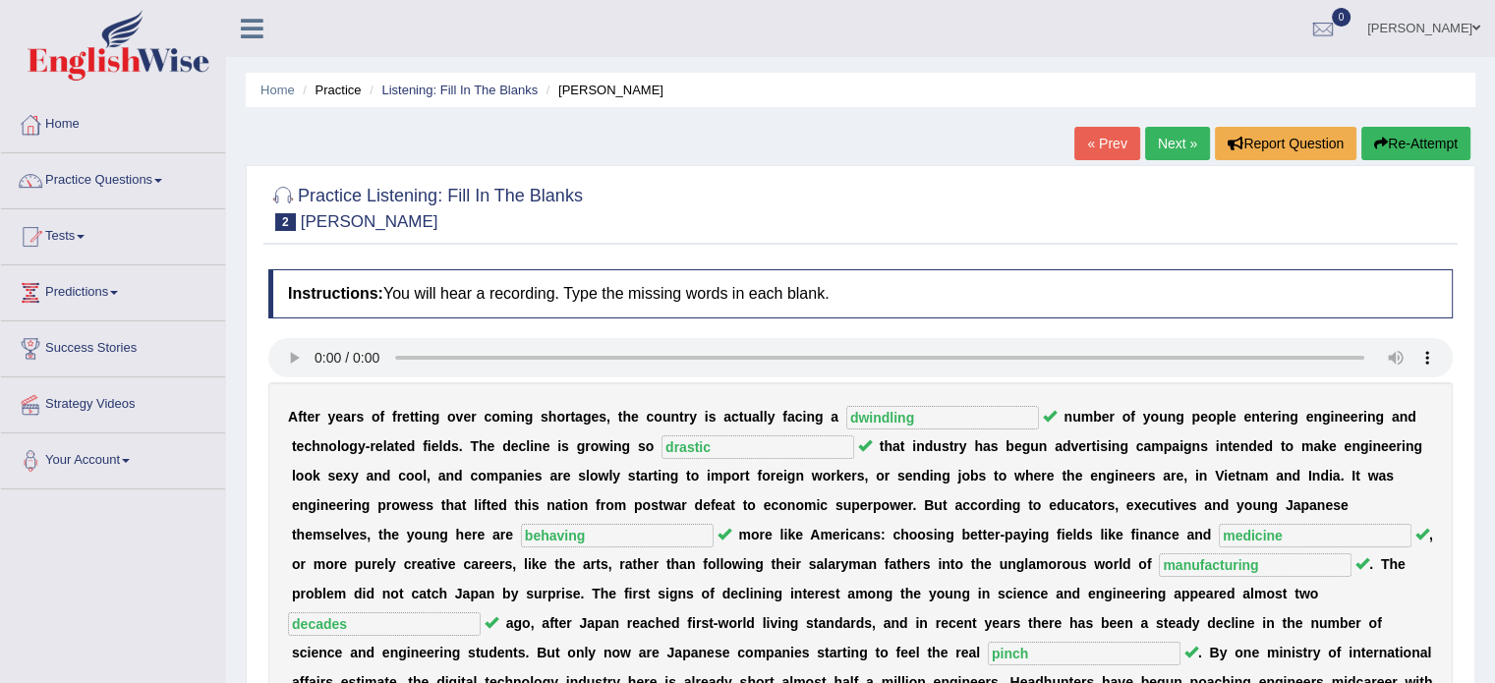
click at [1176, 145] on link "Next »" at bounding box center [1177, 143] width 65 height 33
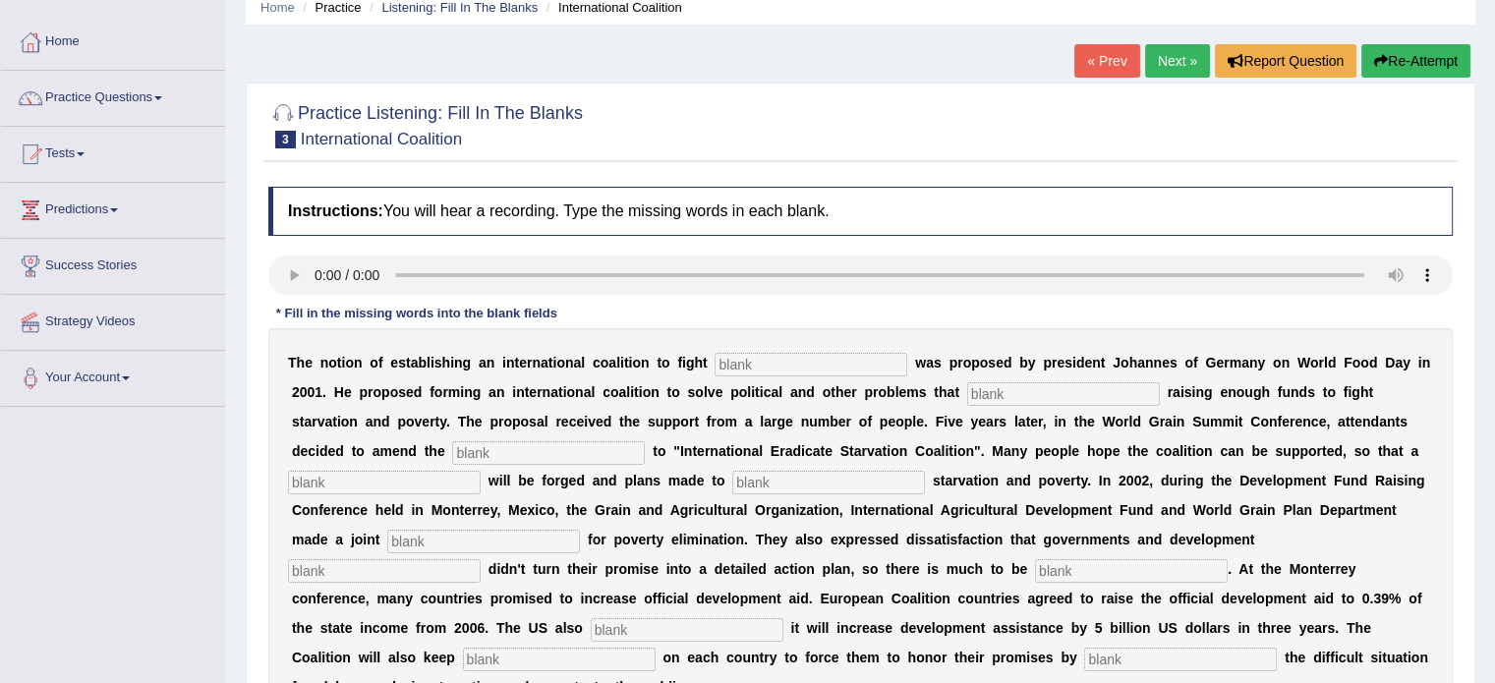
scroll to position [106, 0]
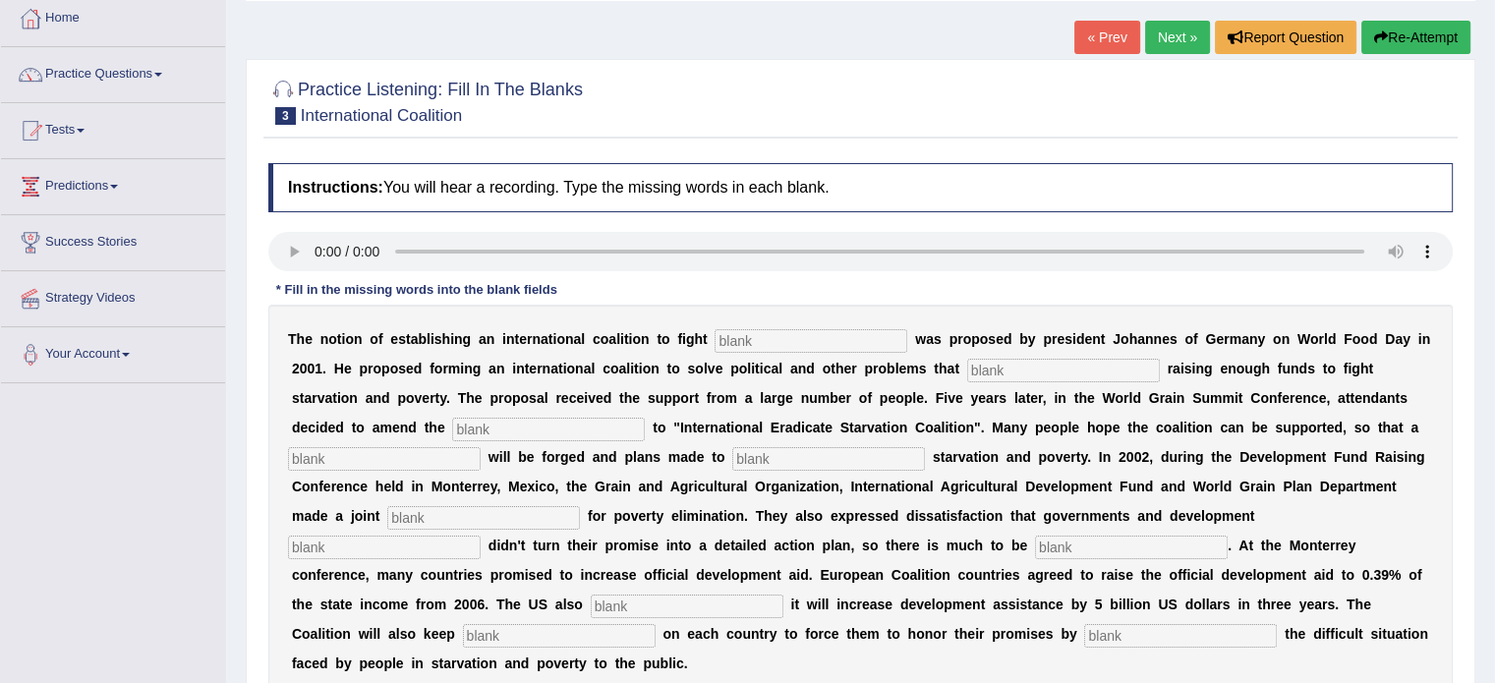
click at [759, 348] on input "text" at bounding box center [810, 341] width 193 height 24
type input "starvation"
click at [967, 374] on input "text" at bounding box center [1063, 371] width 193 height 24
type input "a"
click at [967, 373] on input "opstract" at bounding box center [1063, 371] width 193 height 24
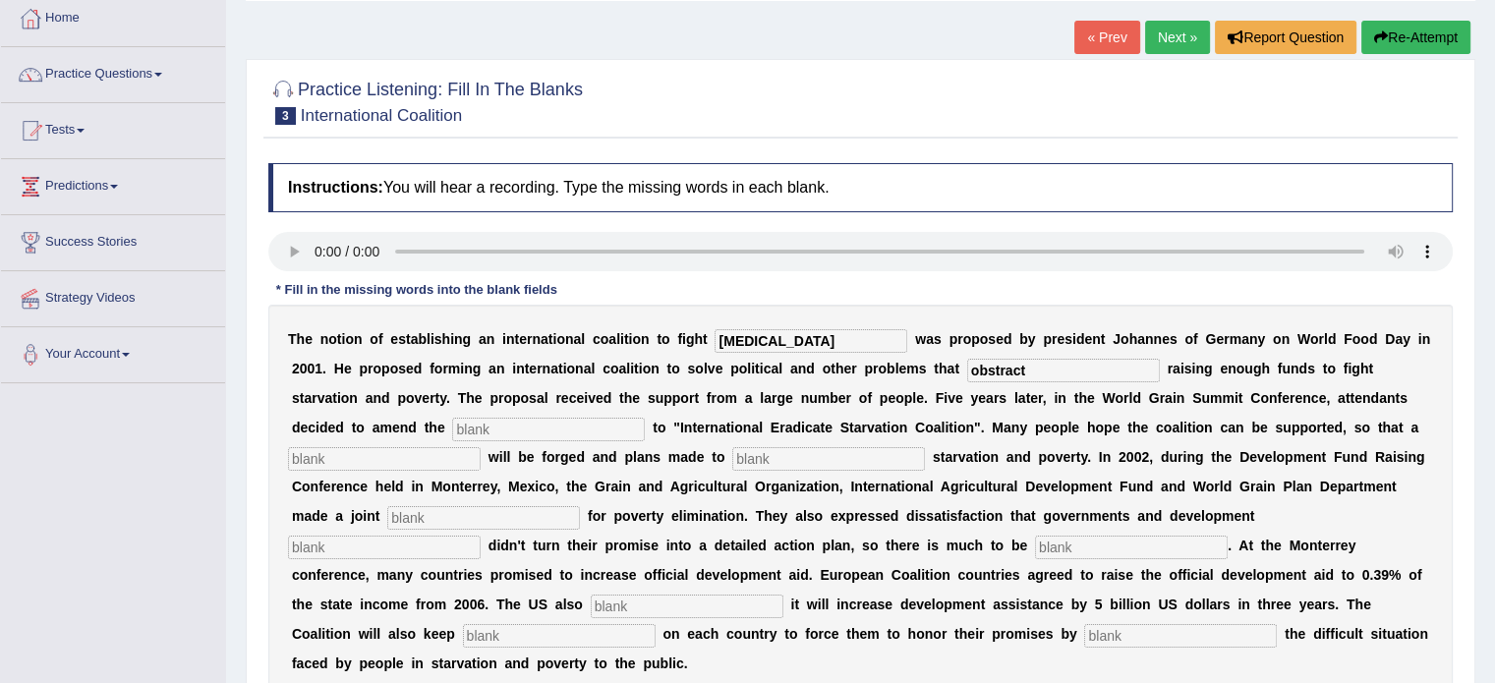
click at [452, 431] on input "text" at bounding box center [548, 430] width 193 height 24
click at [967, 375] on input "obstract" at bounding box center [1063, 371] width 193 height 24
click at [967, 362] on input "obstrac" at bounding box center [1063, 371] width 193 height 24
type input "obstruct"
drag, startPoint x: 421, startPoint y: 411, endPoint x: 414, endPoint y: 421, distance: 12.0
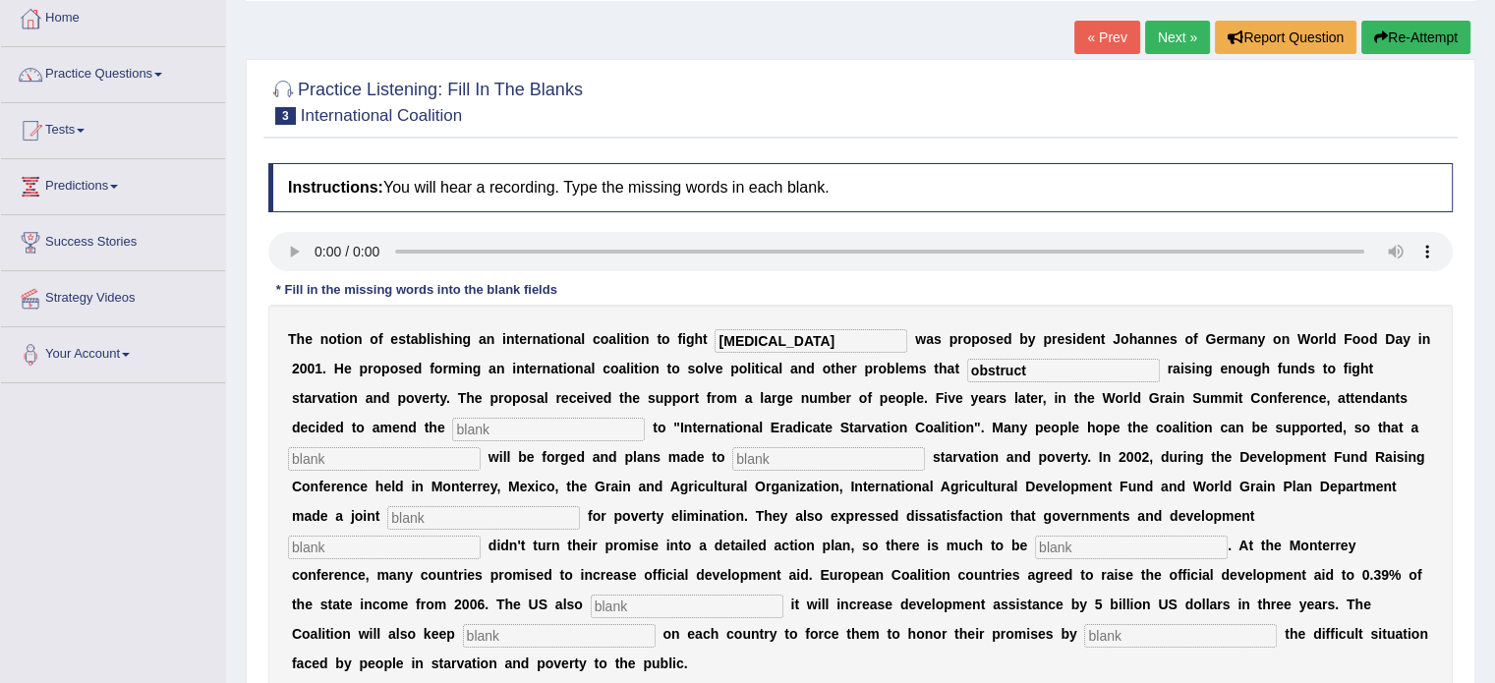
click at [414, 421] on div "T h e n o t i o n o f e s t a b l i s h i n g a n i n t e r n a t i o n a l c o…" at bounding box center [860, 501] width 1184 height 393
click at [452, 421] on input "text" at bounding box center [548, 430] width 193 height 24
type input "manifesto"
click at [481, 447] on input "text" at bounding box center [384, 459] width 193 height 24
click at [580, 506] on input "text" at bounding box center [483, 518] width 193 height 24
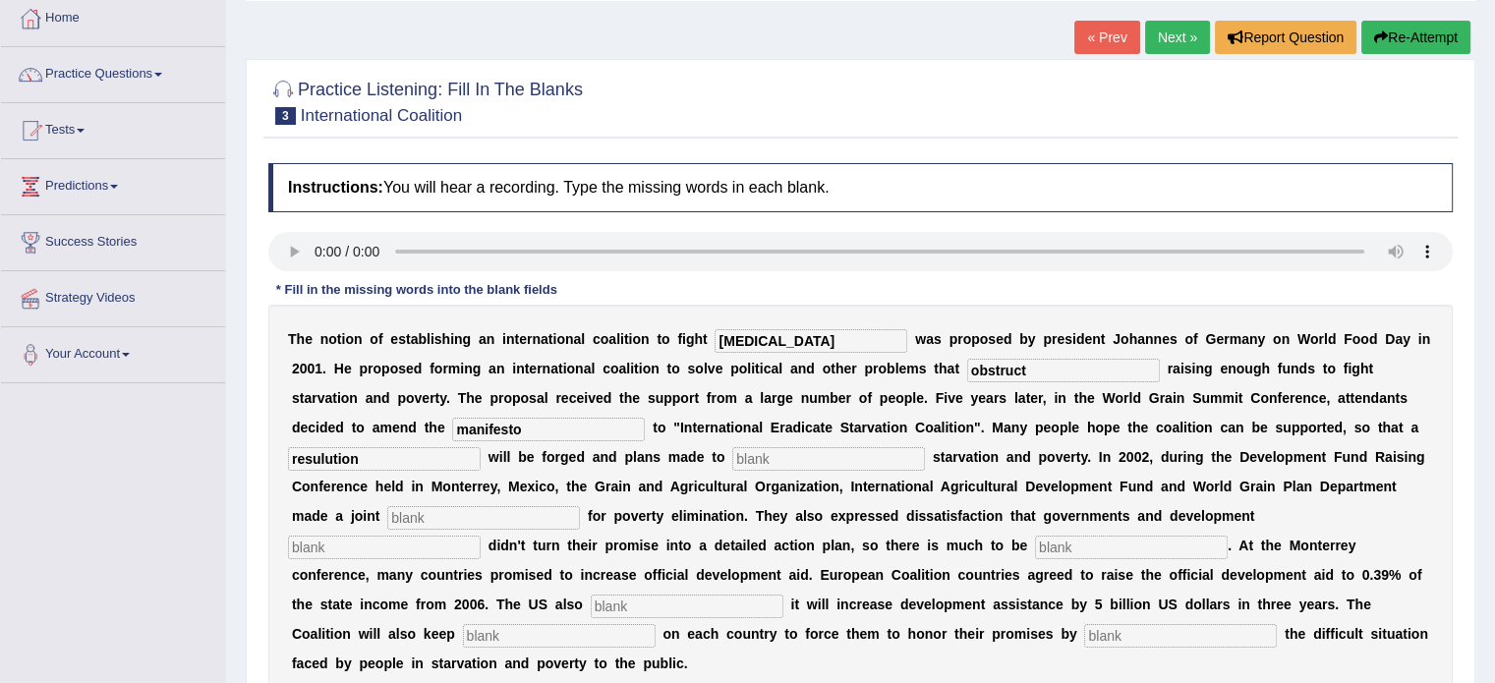
click at [481, 447] on input "resulution" at bounding box center [384, 459] width 193 height 24
click at [481, 447] on input "resulution solution" at bounding box center [384, 459] width 193 height 24
drag, startPoint x: 1251, startPoint y: 427, endPoint x: 849, endPoint y: 464, distance: 403.6
click at [849, 464] on div "T h e n o t i o n o f e s t a b l i s h i n g a n i n t e r n a t i o n a l c o…" at bounding box center [860, 501] width 1184 height 393
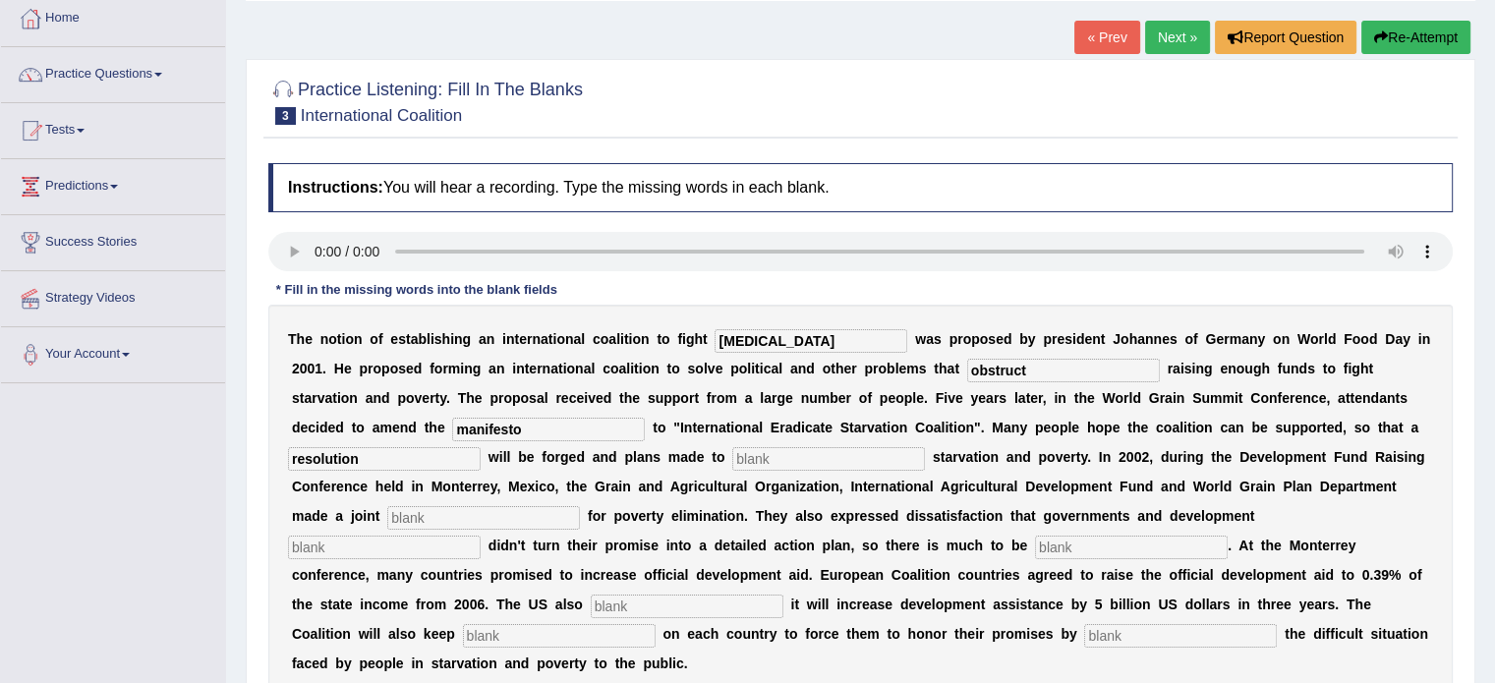
type input "resolution"
click at [655, 624] on input "text" at bounding box center [559, 636] width 193 height 24
type input "exposing"
click at [1204, 624] on input "text" at bounding box center [1180, 636] width 193 height 24
click at [783, 595] on input "text" at bounding box center [687, 607] width 193 height 24
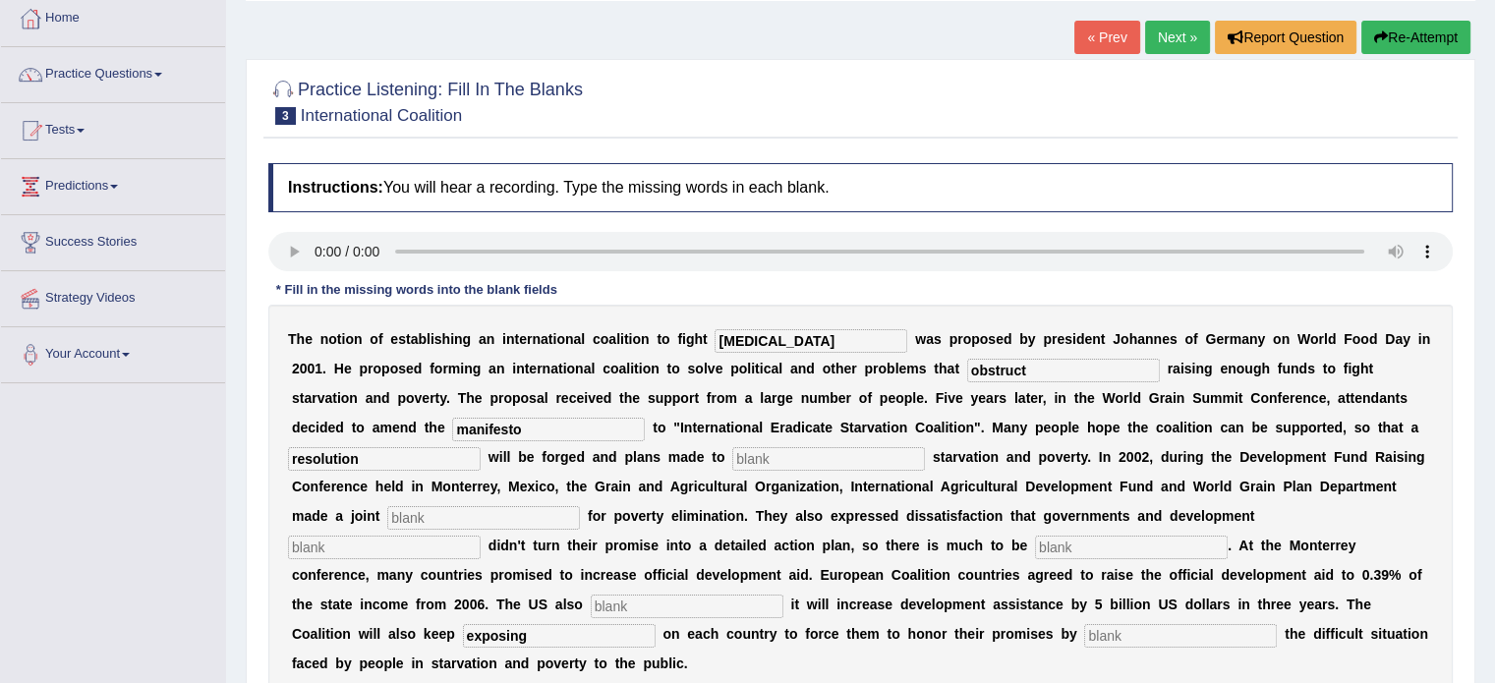
click at [1193, 624] on input "text" at bounding box center [1180, 636] width 193 height 24
type input "pressure"
click at [783, 595] on input "text" at bounding box center [687, 607] width 193 height 24
type input "anunce"
click at [481, 536] on input "text" at bounding box center [384, 548] width 193 height 24
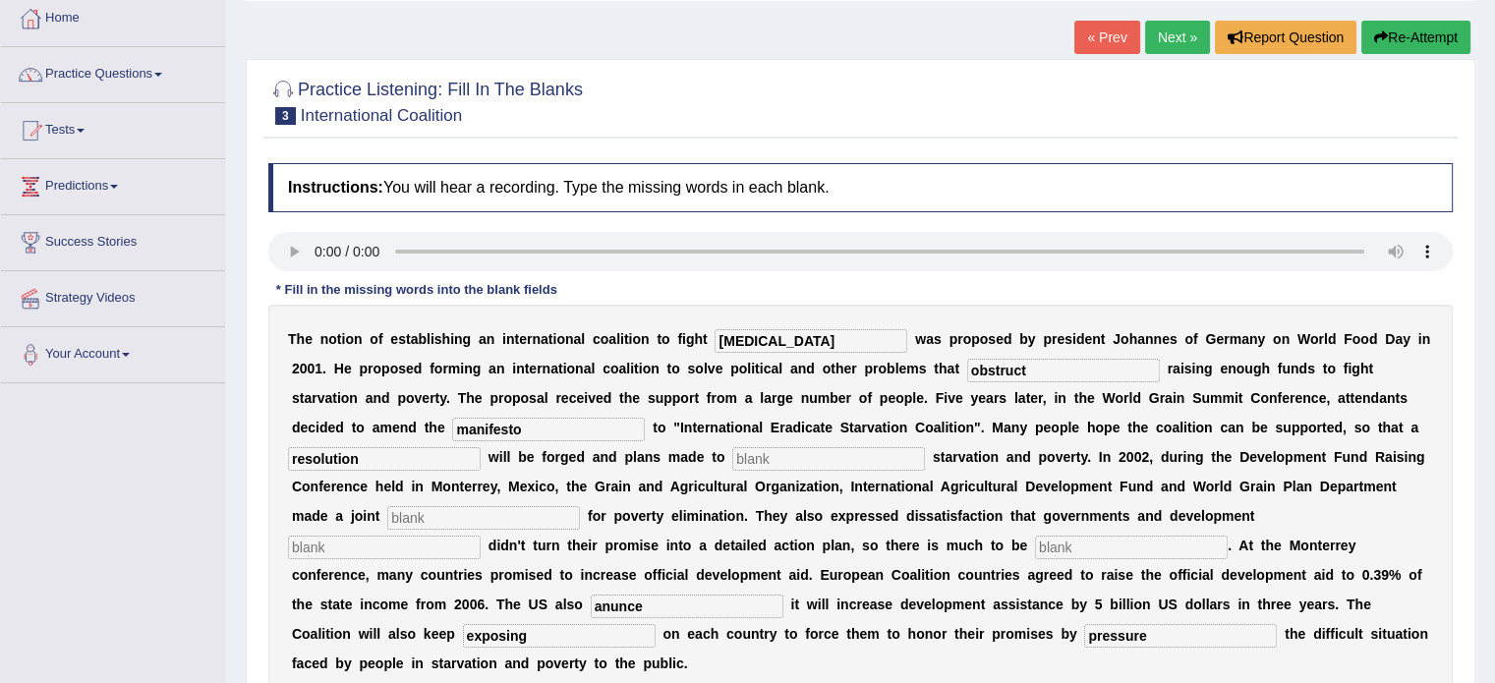
click at [1035, 541] on input "text" at bounding box center [1131, 548] width 193 height 24
type input "aid"
click at [481, 536] on input "text" at bounding box center [384, 548] width 193 height 24
type input "upheal"
click at [580, 506] on input "text" at bounding box center [483, 518] width 193 height 24
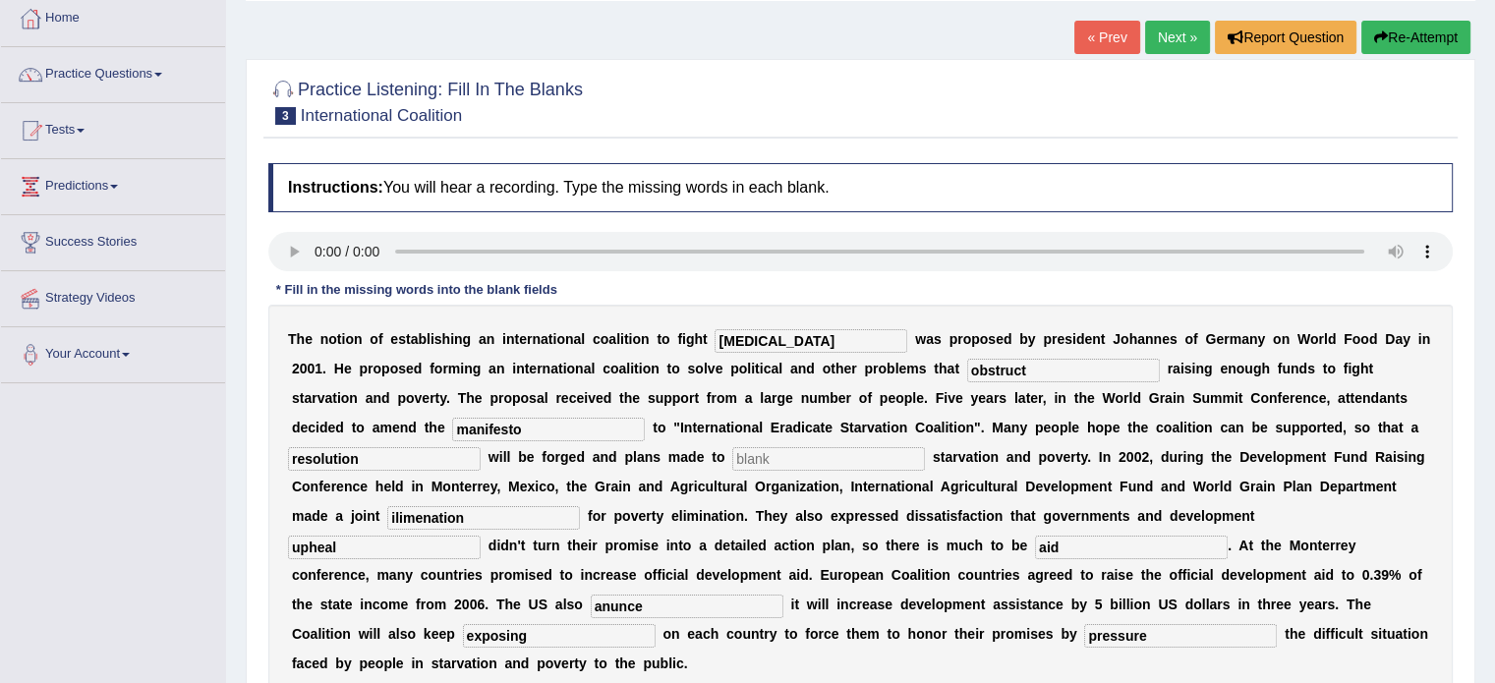
type input "ilimenation"
click at [732, 462] on input "text" at bounding box center [828, 459] width 193 height 24
type input "i"
type input "elimnation"
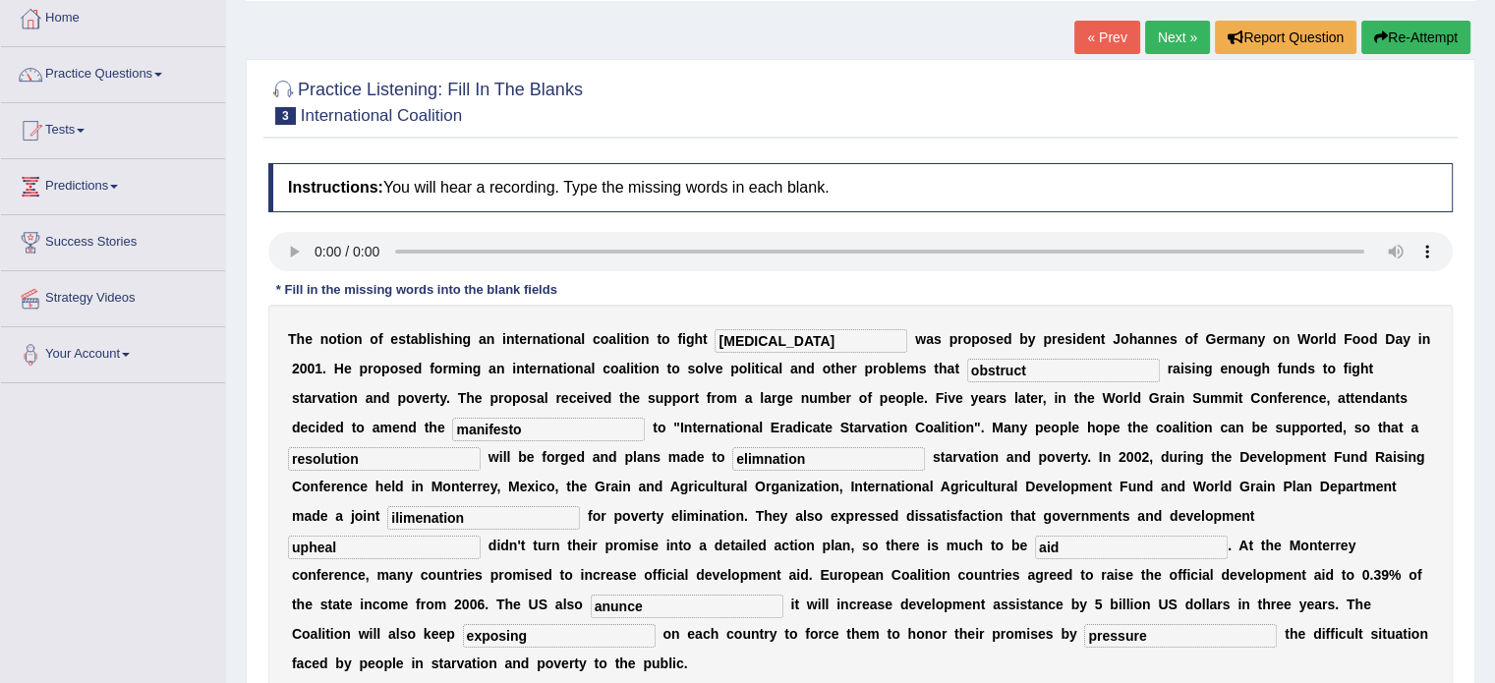
drag, startPoint x: 1177, startPoint y: 480, endPoint x: 923, endPoint y: 457, distance: 255.5
click at [923, 457] on div "T h e n o t i o n o f e s t a b l i s h i n g a n i n t e r n a t i o n a l c o…" at bounding box center [860, 501] width 1184 height 393
click at [732, 460] on input "elimnation" at bounding box center [828, 459] width 193 height 24
type input "elimination"
click at [580, 506] on input "text" at bounding box center [483, 518] width 193 height 24
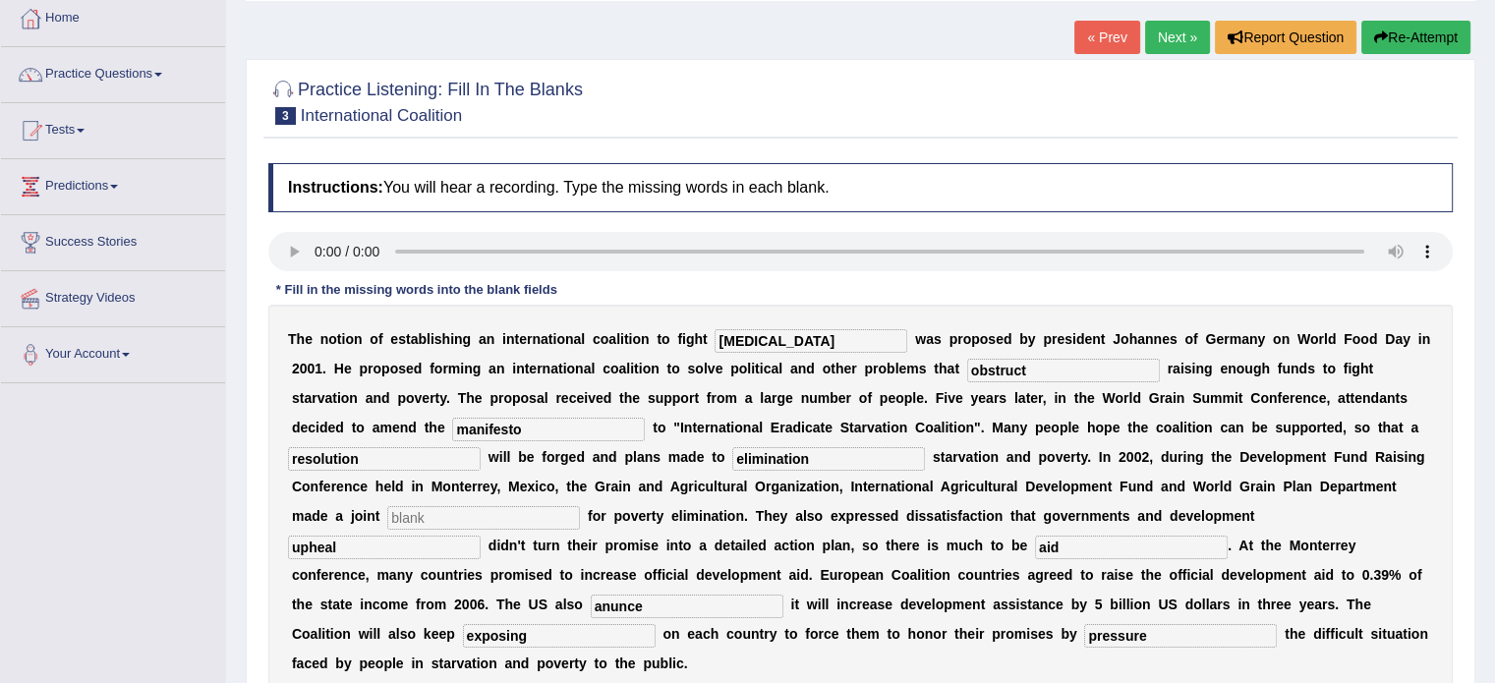
click at [580, 506] on input "text" at bounding box center [483, 518] width 193 height 24
drag, startPoint x: 841, startPoint y: 508, endPoint x: 621, endPoint y: 508, distance: 220.1
click at [621, 508] on div "T h e n o t i o n o f e s t a b l i s h i n g a n i n t e r n a t i o n a l c o…" at bounding box center [860, 501] width 1184 height 393
click at [580, 506] on input "text" at bounding box center [483, 518] width 193 height 24
click at [580, 506] on input "a" at bounding box center [483, 518] width 193 height 24
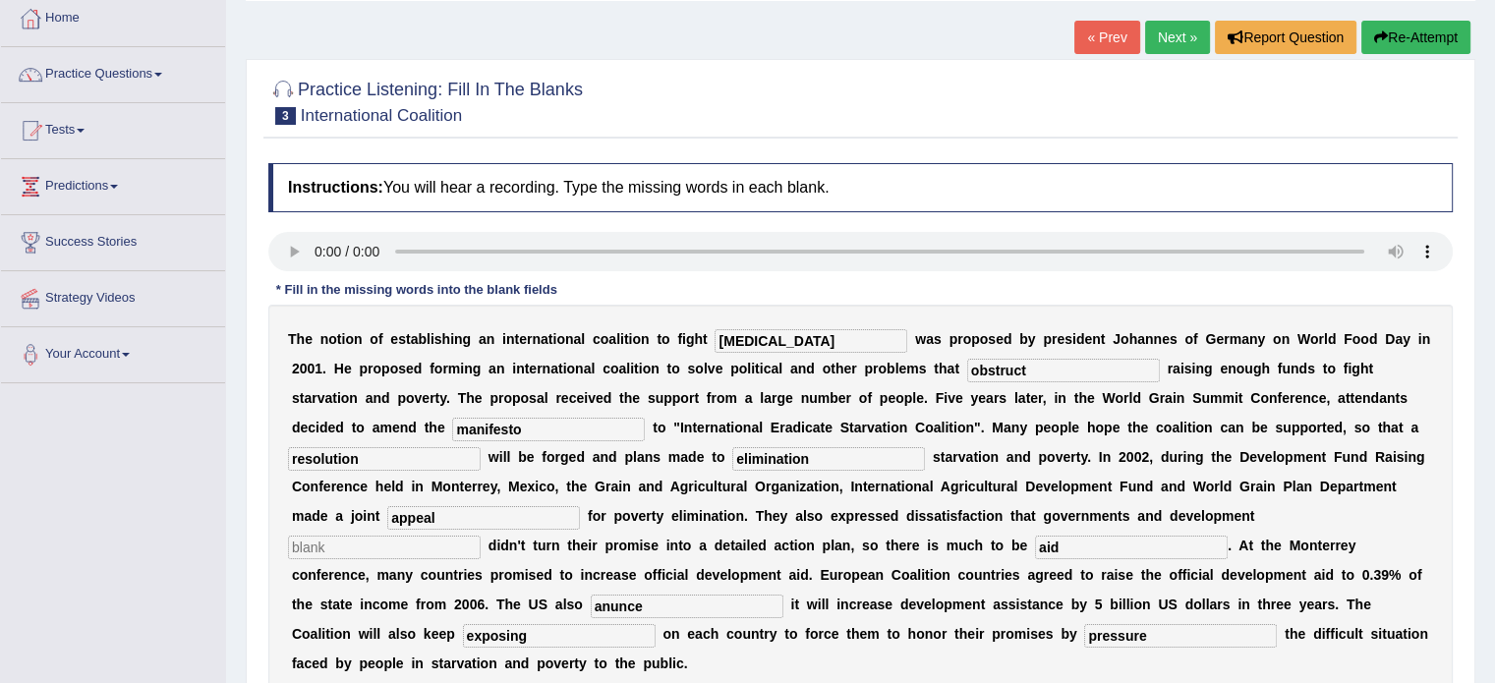
type input "appeal"
click at [481, 536] on input "text" at bounding box center [384, 548] width 193 height 24
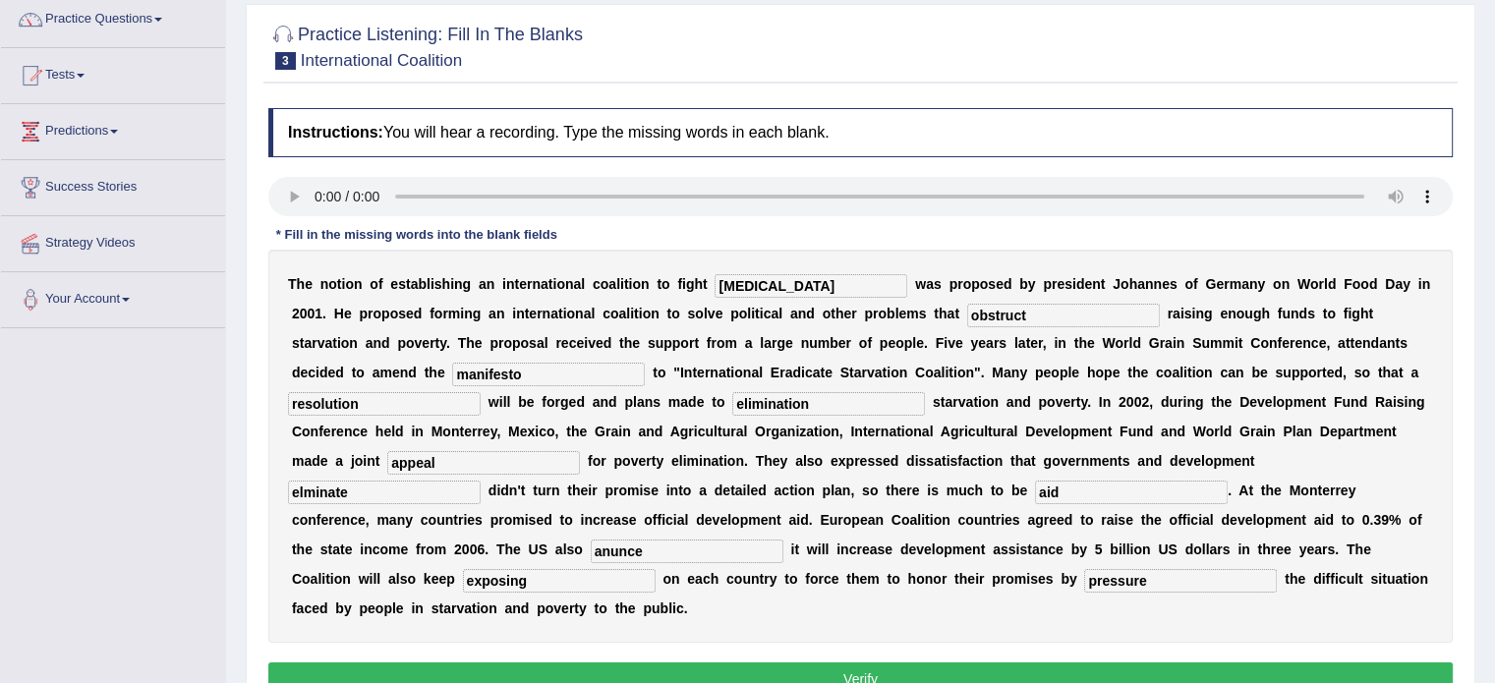
scroll to position [161, 0]
type input "elminate"
click at [732, 402] on input "elimination" at bounding box center [828, 404] width 193 height 24
type input "eliminat"
click at [481, 481] on input "elminate" at bounding box center [384, 493] width 193 height 24
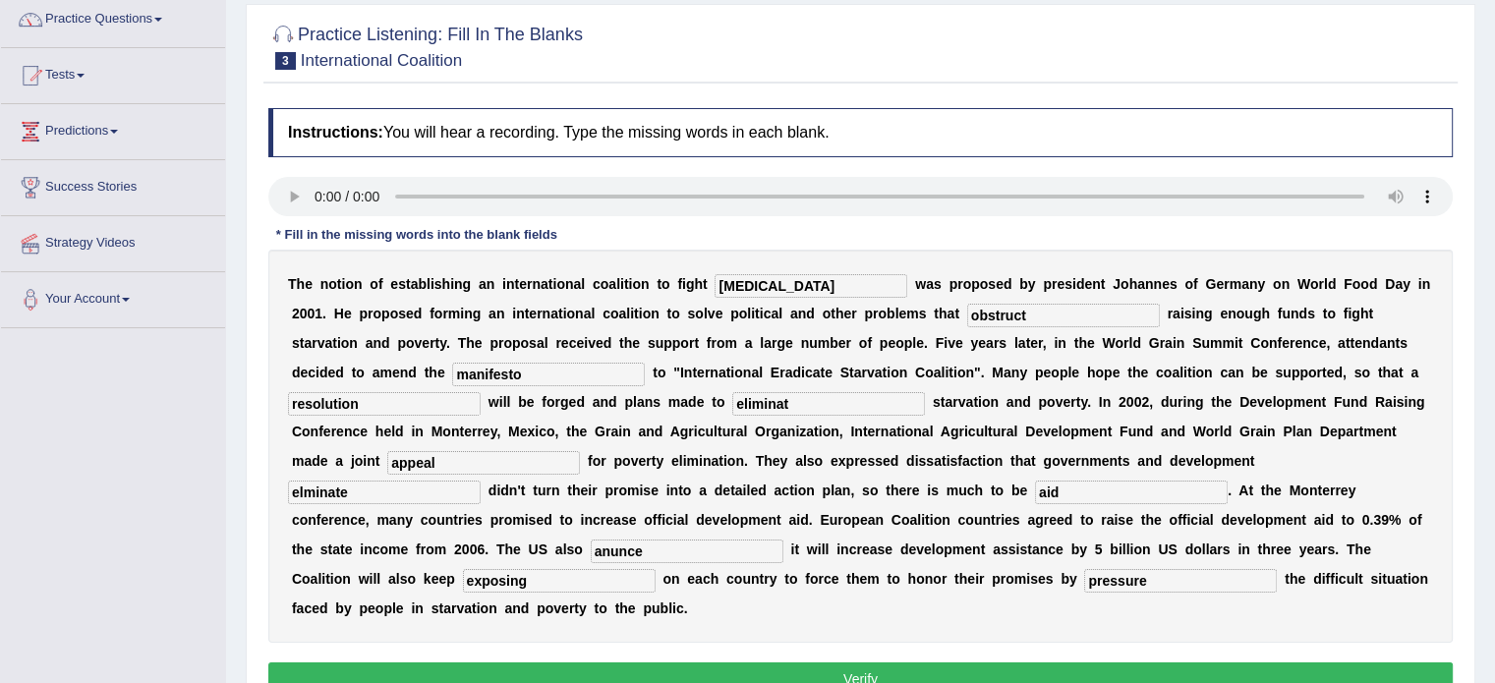
click at [481, 481] on input "elminate" at bounding box center [384, 493] width 193 height 24
drag, startPoint x: 526, startPoint y: 399, endPoint x: 369, endPoint y: 400, distance: 157.2
click at [369, 400] on div "T h e n o t i o n o f e s t a b l i s h i n g a n i n t e r n a t i o n a l c o…" at bounding box center [860, 446] width 1184 height 393
type input "eliminate"
click at [481, 481] on input "elminate" at bounding box center [384, 493] width 193 height 24
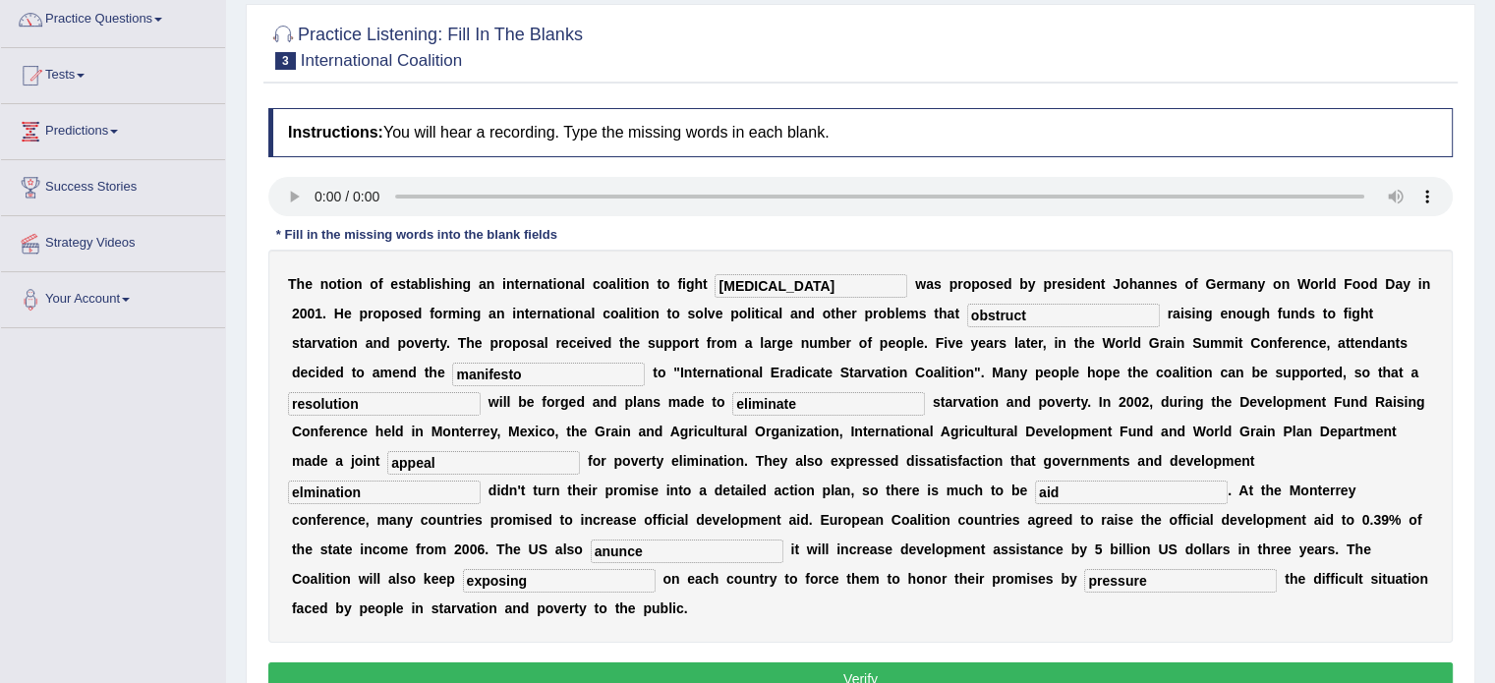
type input "elmination"
click at [814, 567] on div "T h e n o t i o n o f e s t a b l i s h i n g a n i n t e r n a t i o n a l c o…" at bounding box center [860, 446] width 1184 height 393
drag, startPoint x: 848, startPoint y: 468, endPoint x: 707, endPoint y: 474, distance: 141.6
click at [707, 474] on div "T h e n o t i o n o f e s t a b l i s h i n g a n i n t e r n a t i o n a l c o…" at bounding box center [860, 446] width 1184 height 393
click at [783, 540] on input "anunce" at bounding box center [687, 552] width 193 height 24
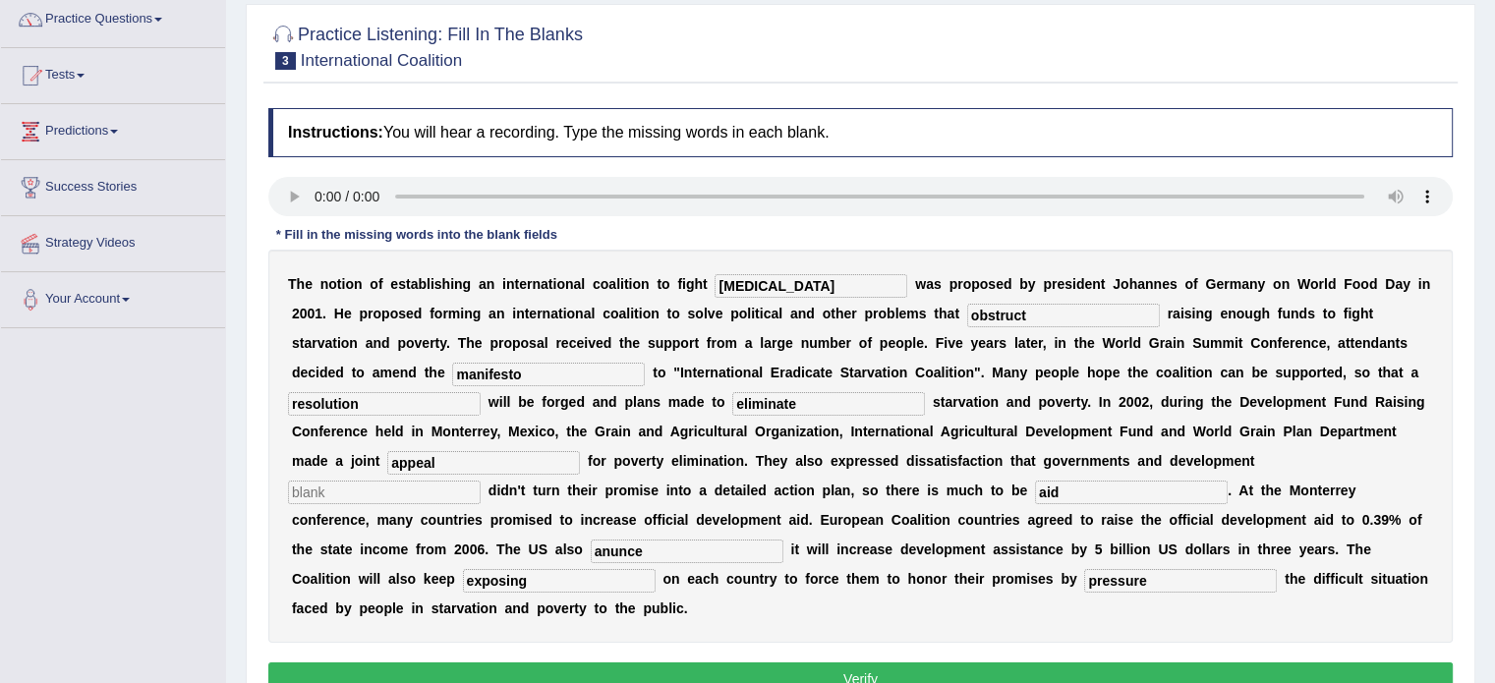
click at [783, 540] on input "anunce" at bounding box center [687, 552] width 193 height 24
click at [783, 540] on input "announce" at bounding box center [687, 552] width 193 height 24
type input "announced"
click at [481, 481] on input "text" at bounding box center [384, 493] width 193 height 24
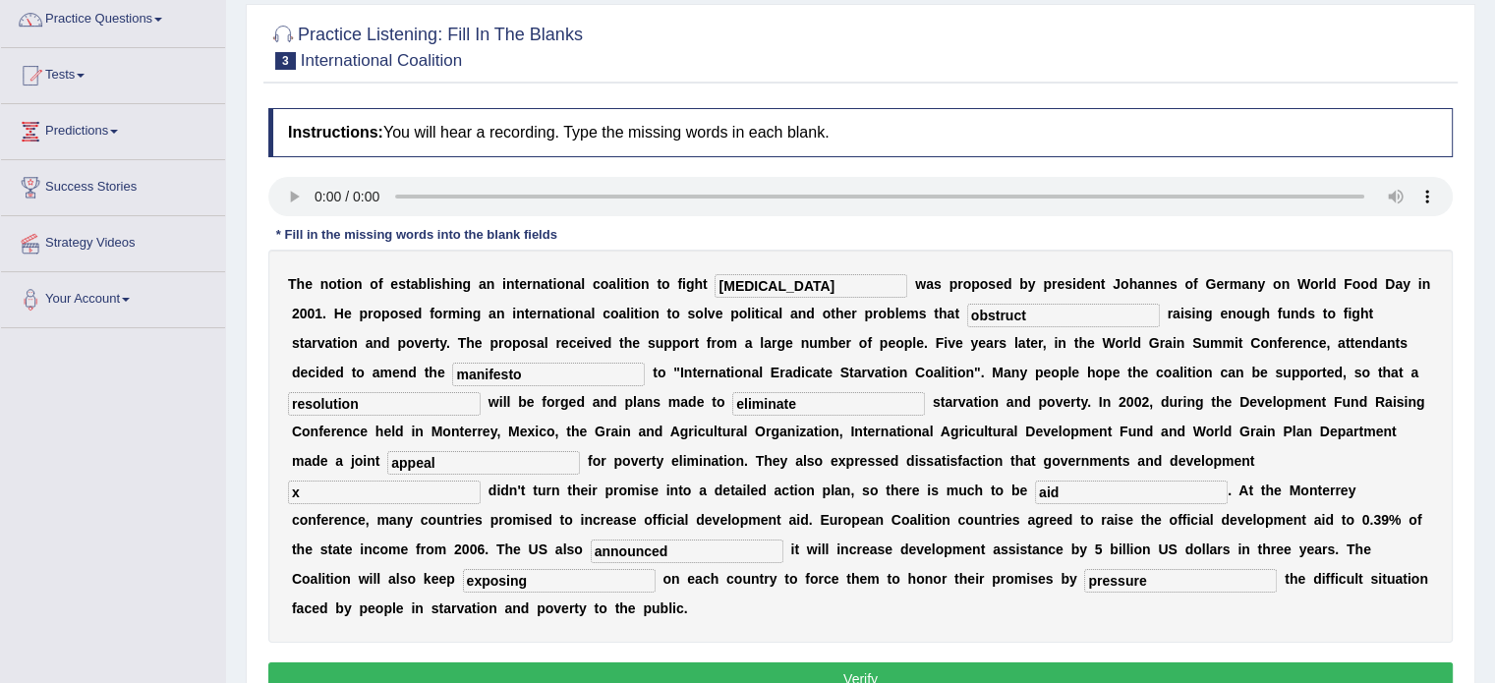
type input "x"
click at [801, 662] on button "Verify" at bounding box center [860, 678] width 1184 height 33
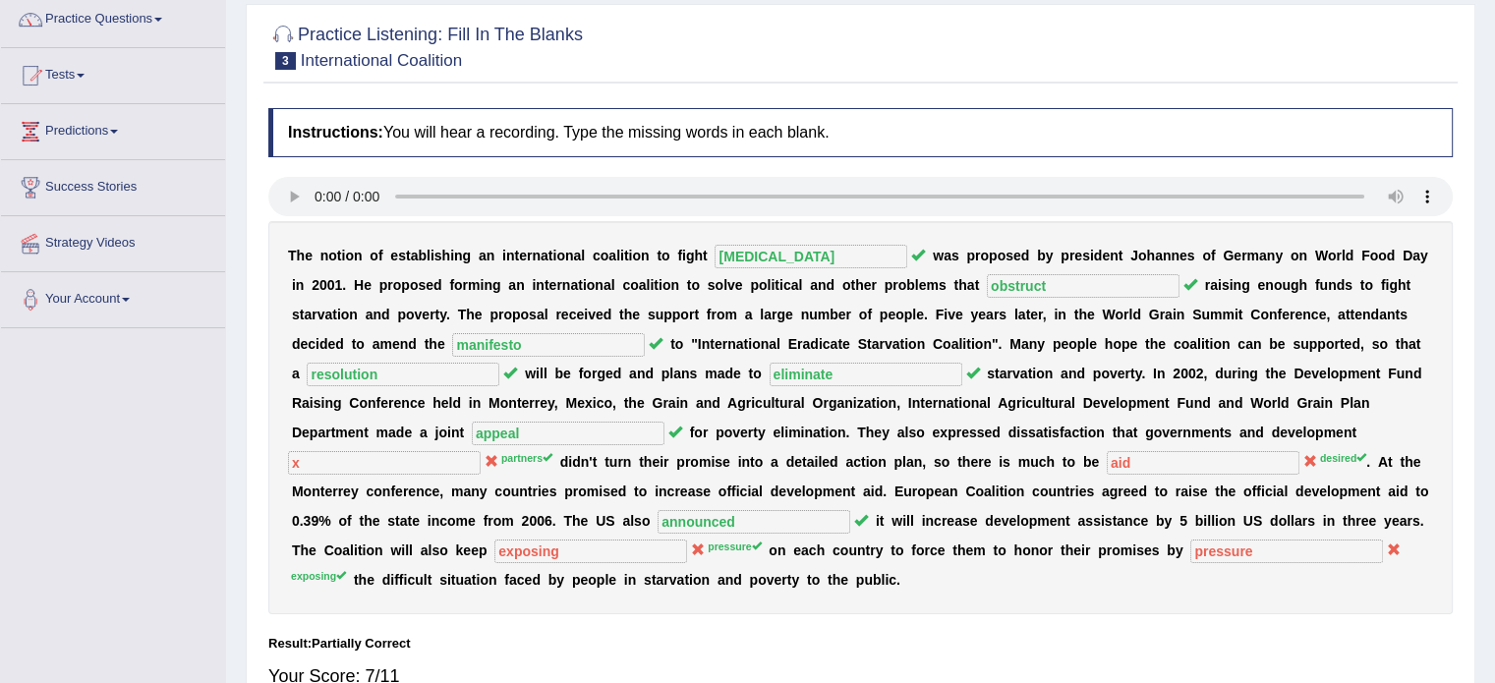
click at [856, 565] on div "T h e n o t i o n o f e s t a b l i s h i n g a n i n t e r n a t i o n a l c o…" at bounding box center [860, 417] width 1184 height 393
click at [67, 137] on link "Predictions" at bounding box center [113, 128] width 224 height 49
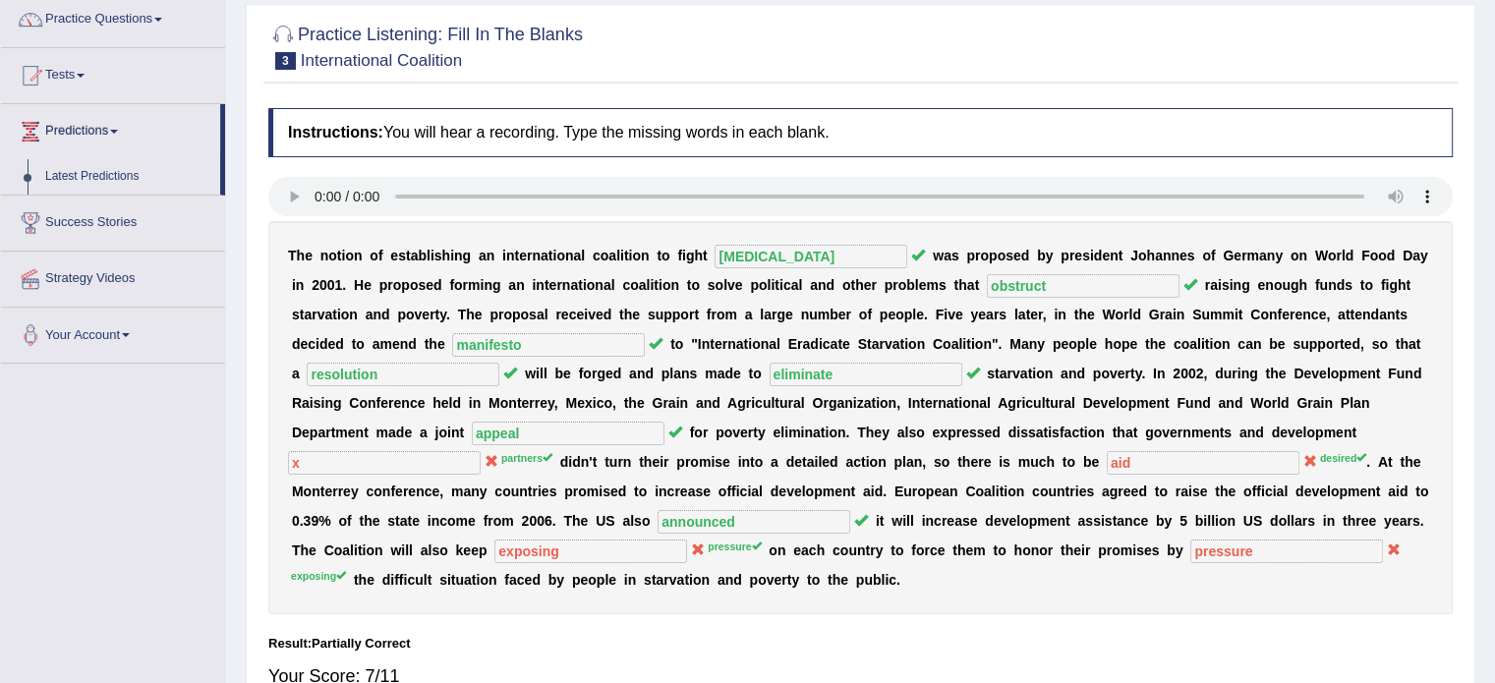
click at [67, 137] on link "Predictions" at bounding box center [110, 128] width 219 height 49
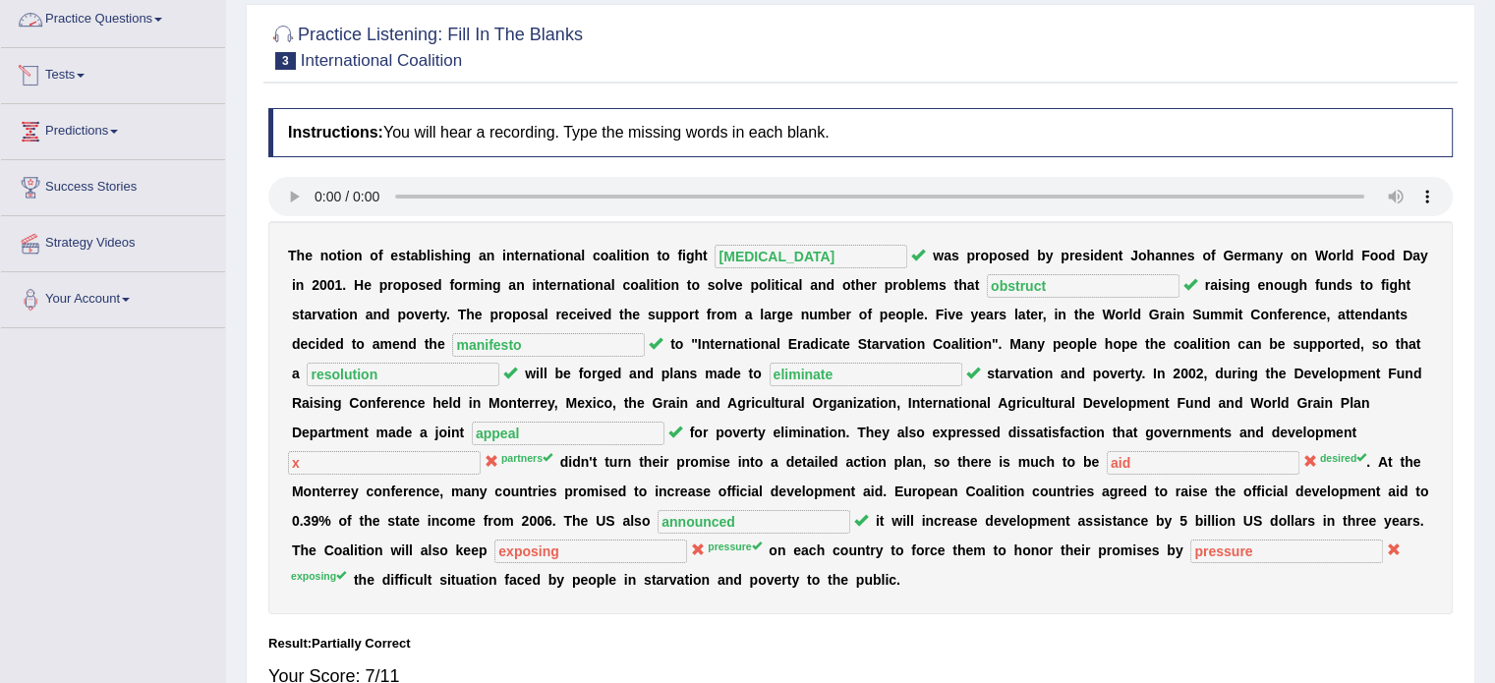
click at [110, 9] on link "Practice Questions" at bounding box center [113, 16] width 224 height 49
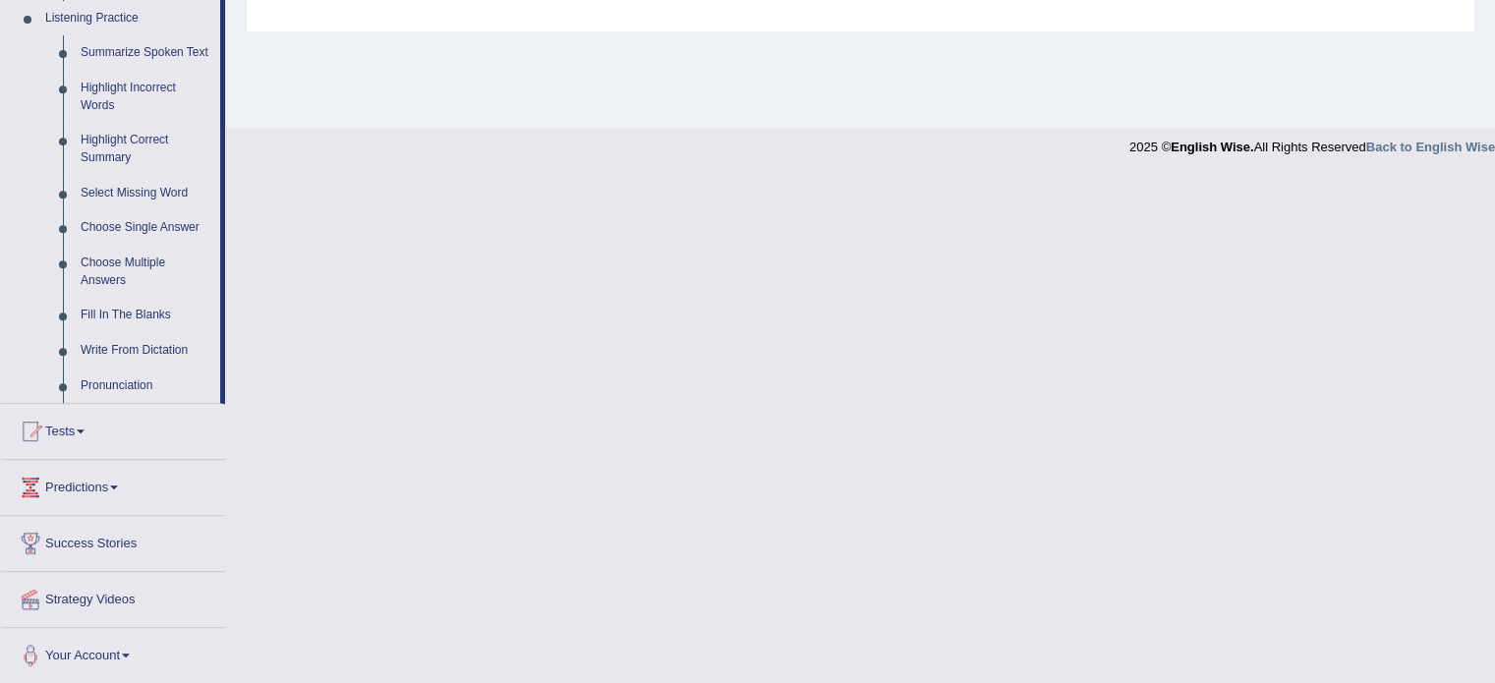
scroll to position [854, 0]
click at [159, 358] on link "Write From Dictation" at bounding box center [146, 351] width 148 height 35
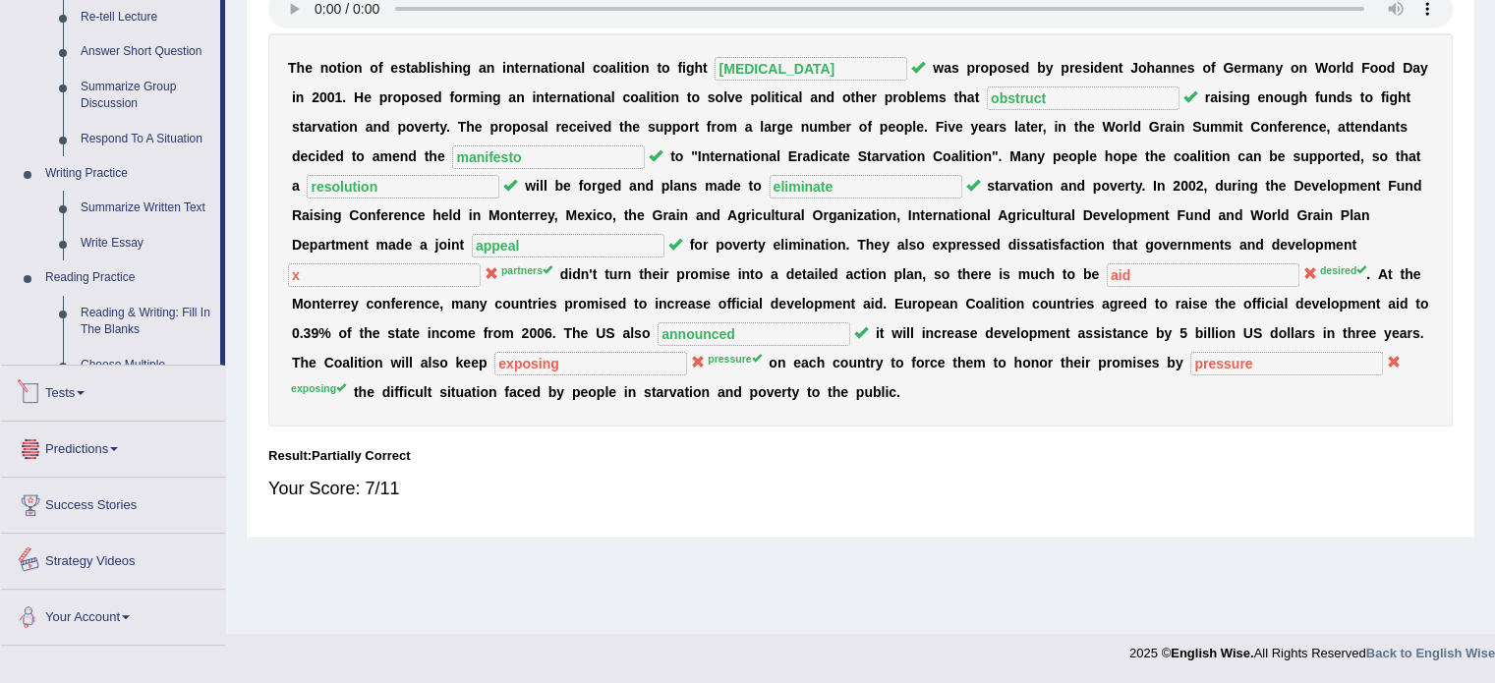
scroll to position [782, 0]
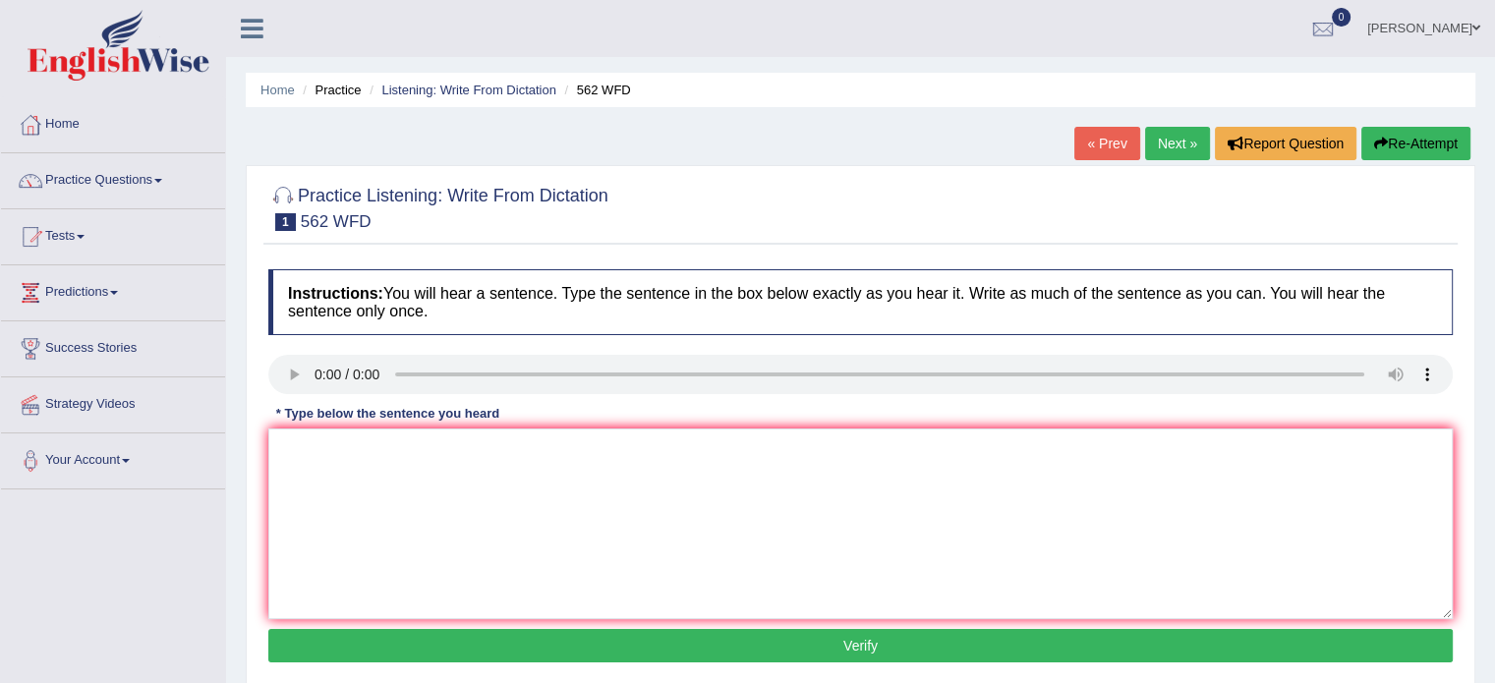
click at [1174, 144] on link "Next »" at bounding box center [1177, 143] width 65 height 33
click at [1173, 130] on link "Next »" at bounding box center [1177, 143] width 65 height 33
click at [1169, 140] on link "Next »" at bounding box center [1177, 143] width 65 height 33
click at [320, 506] on textarea at bounding box center [860, 523] width 1184 height 191
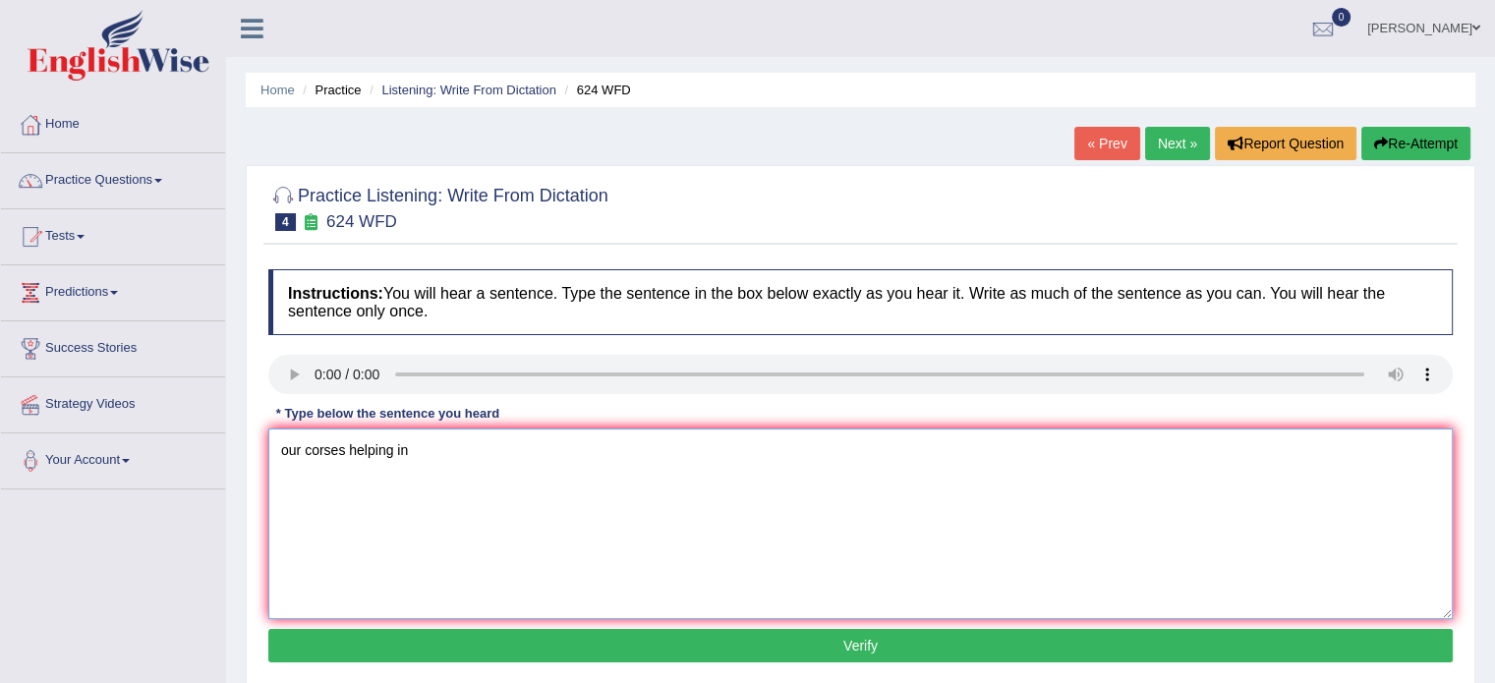
click at [317, 462] on textarea "our corses helping in" at bounding box center [860, 523] width 1184 height 191
click at [287, 459] on textarea "our courses helping in" at bounding box center [860, 523] width 1184 height 191
click at [453, 460] on textarea "Our courses helping in" at bounding box center [860, 523] width 1184 height 191
click at [362, 462] on textarea "Our courses helping in critical thinking and" at bounding box center [860, 523] width 1184 height 191
click at [362, 462] on textarea "Our courses help in helping in critical thinking and" at bounding box center [860, 523] width 1184 height 191
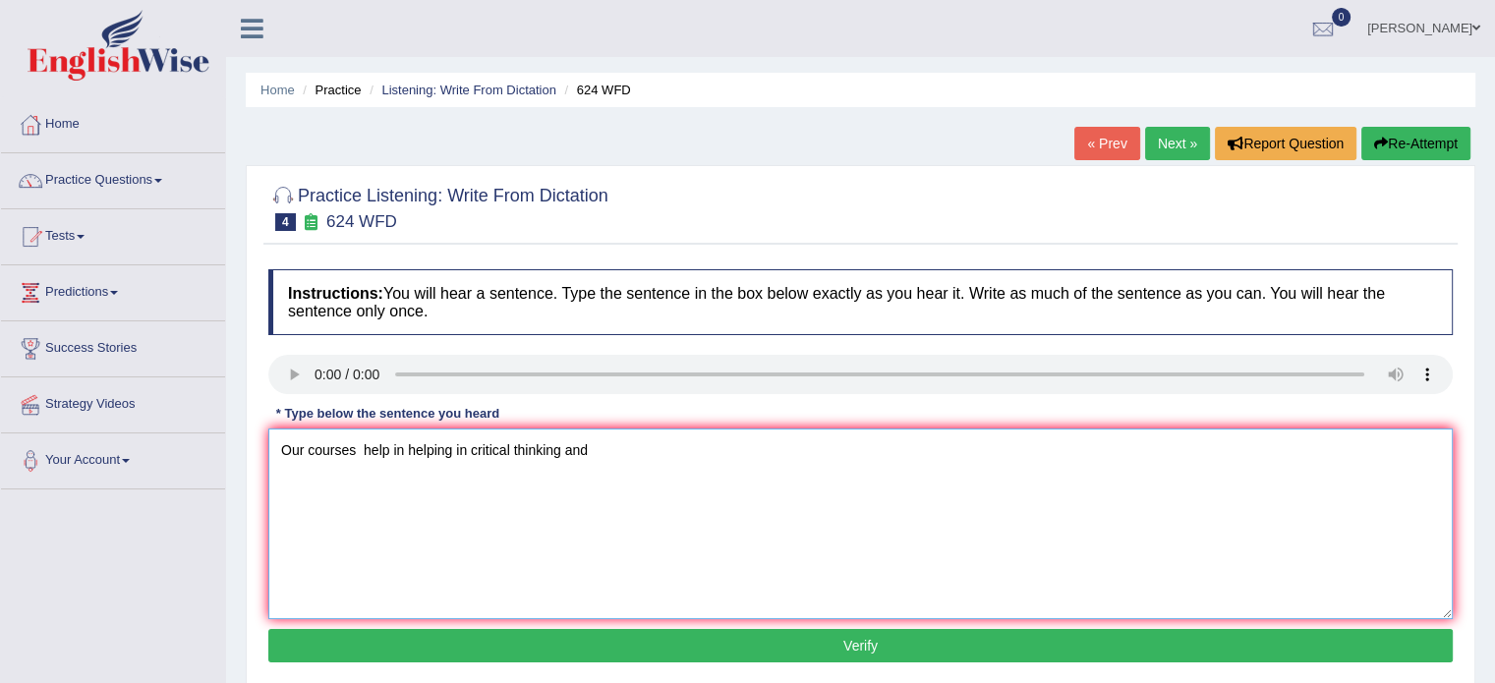
click at [362, 462] on textarea "Our courses help in helping in critical thinking and" at bounding box center [860, 523] width 1184 height 191
click at [358, 447] on textarea "Our courses help in helping in critical thinking and" at bounding box center [860, 523] width 1184 height 191
click at [381, 463] on textarea "Our courses help in helping in critical thinking and" at bounding box center [860, 523] width 1184 height 191
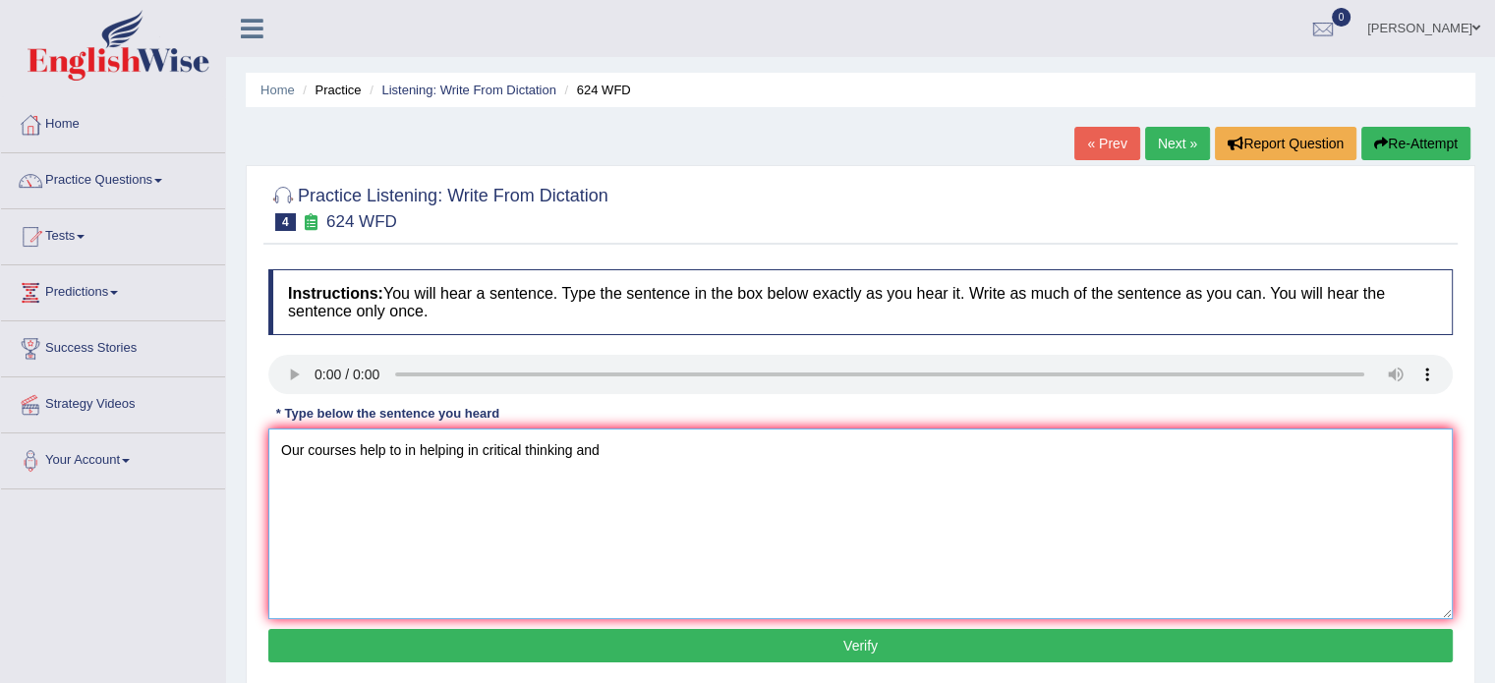
click at [415, 459] on textarea "Our courses help to in helping in critical thinking and" at bounding box center [860, 523] width 1184 height 191
click at [410, 459] on textarea "Our courses help to in helping in critical thinking and" at bounding box center [860, 523] width 1184 height 191
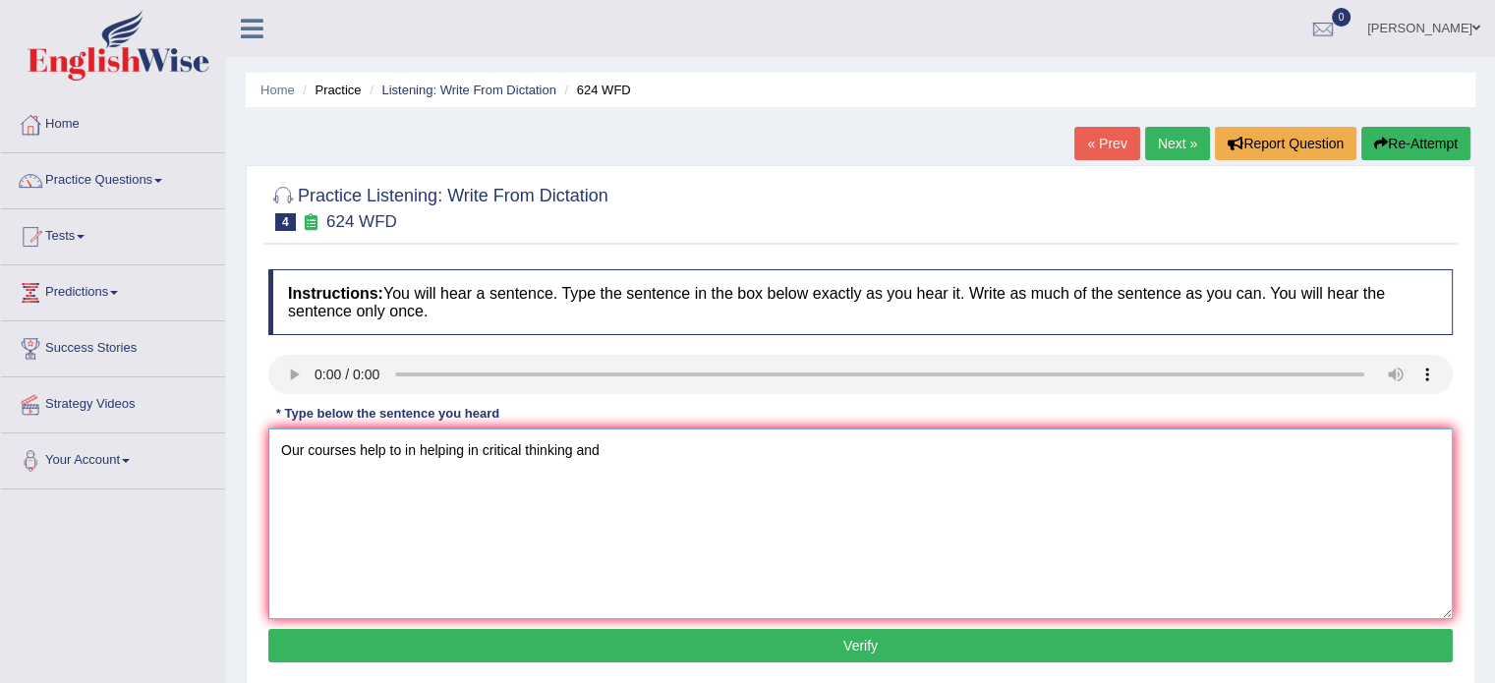
click at [410, 459] on textarea "Our courses help to in helping in critical thinking and" at bounding box center [860, 523] width 1184 height 191
click at [415, 450] on textarea "Our courses help to in helping in critical thinking and" at bounding box center [860, 523] width 1184 height 191
drag, startPoint x: 415, startPoint y: 450, endPoint x: 402, endPoint y: 455, distance: 13.7
click at [402, 455] on textarea "Our courses help to in helping in critical thinking and" at bounding box center [860, 523] width 1184 height 191
type textarea "Our courses help to helping in critical thinking and"
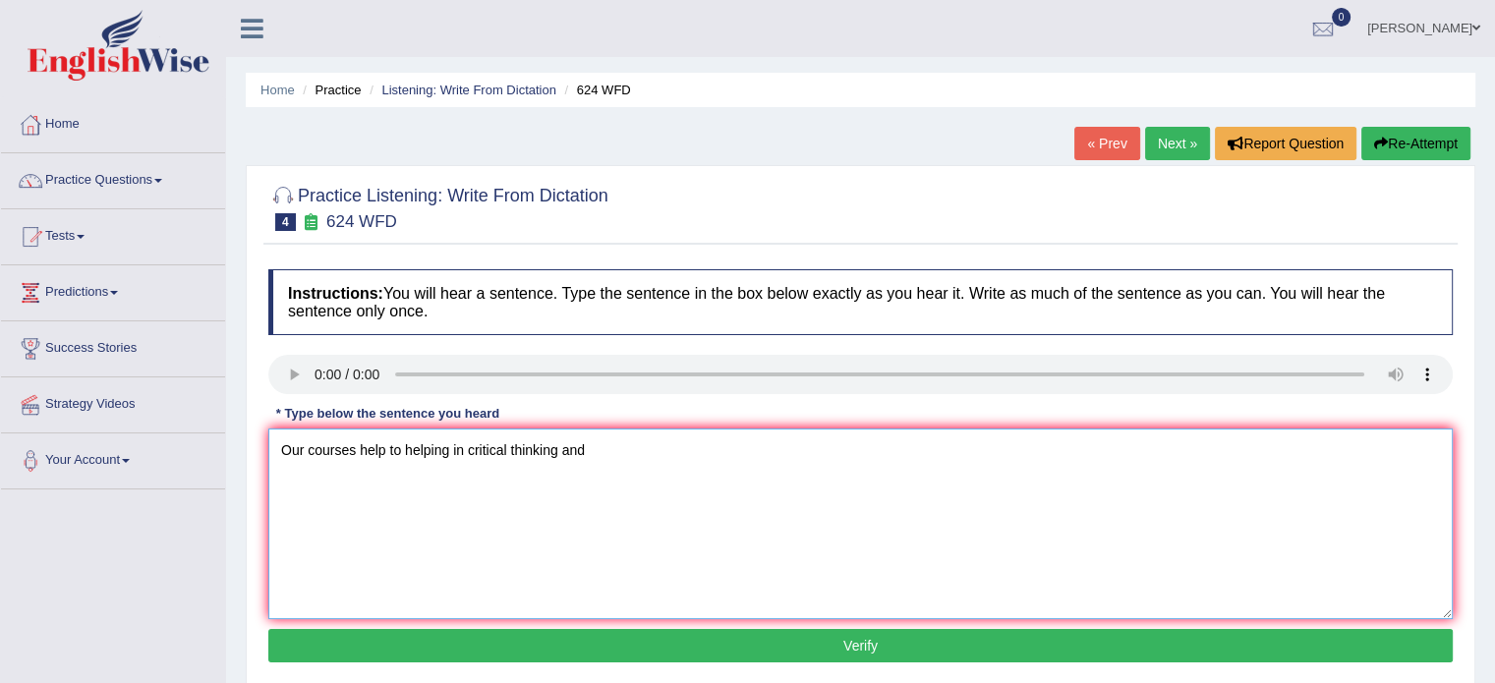
click at [648, 454] on textarea "Our courses help to helping in critical thinking and" at bounding box center [860, 523] width 1184 height 191
click at [672, 467] on textarea "Our courses help to helping in critical thinking and independent s" at bounding box center [860, 523] width 1184 height 191
click at [559, 459] on textarea "Our courses help to helping in critical thinking and independent learning skil …" at bounding box center [860, 523] width 1184 height 191
type textarea "Our courses help to helping in critical thinking, and independent learning skil…"
click at [638, 652] on button "Verify" at bounding box center [860, 645] width 1184 height 33
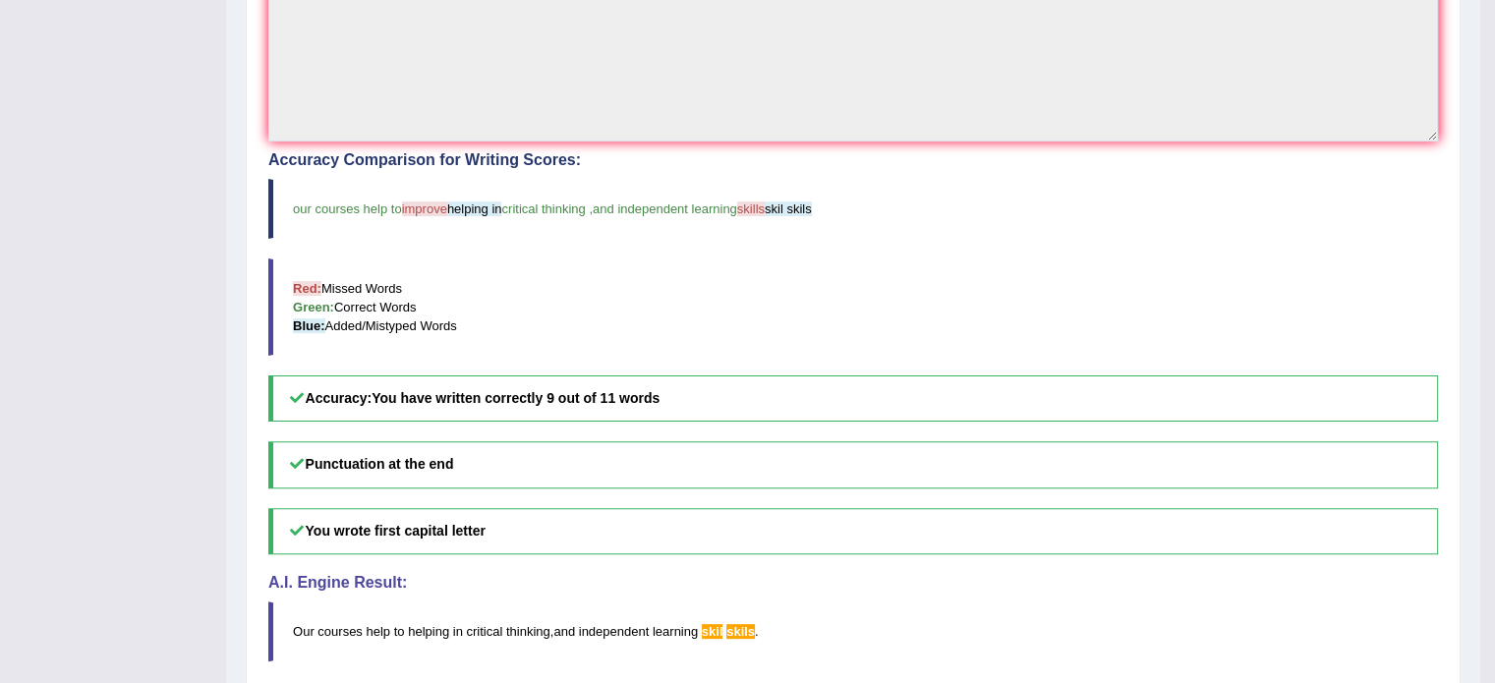
scroll to position [586, 0]
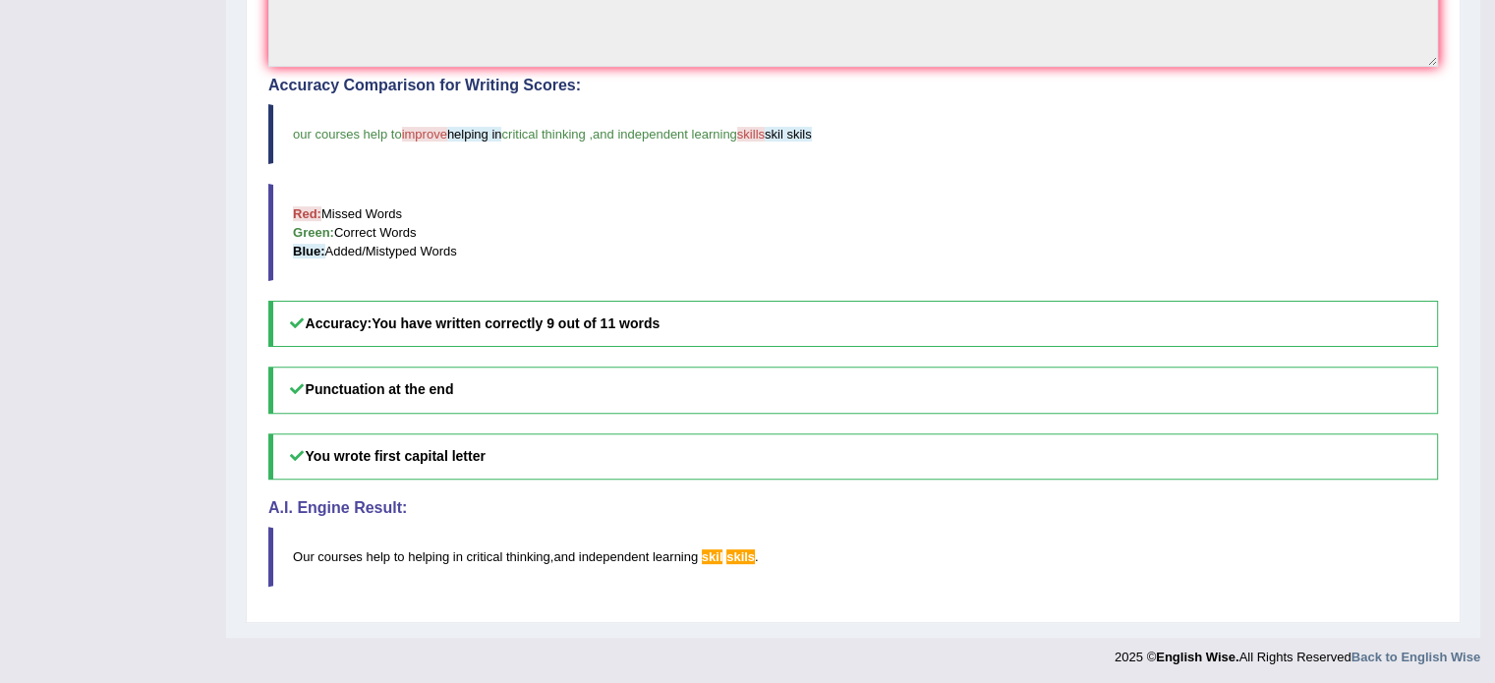
click at [638, 652] on div at bounding box center [740, 652] width 1480 height 28
